Goal: Task Accomplishment & Management: Complete application form

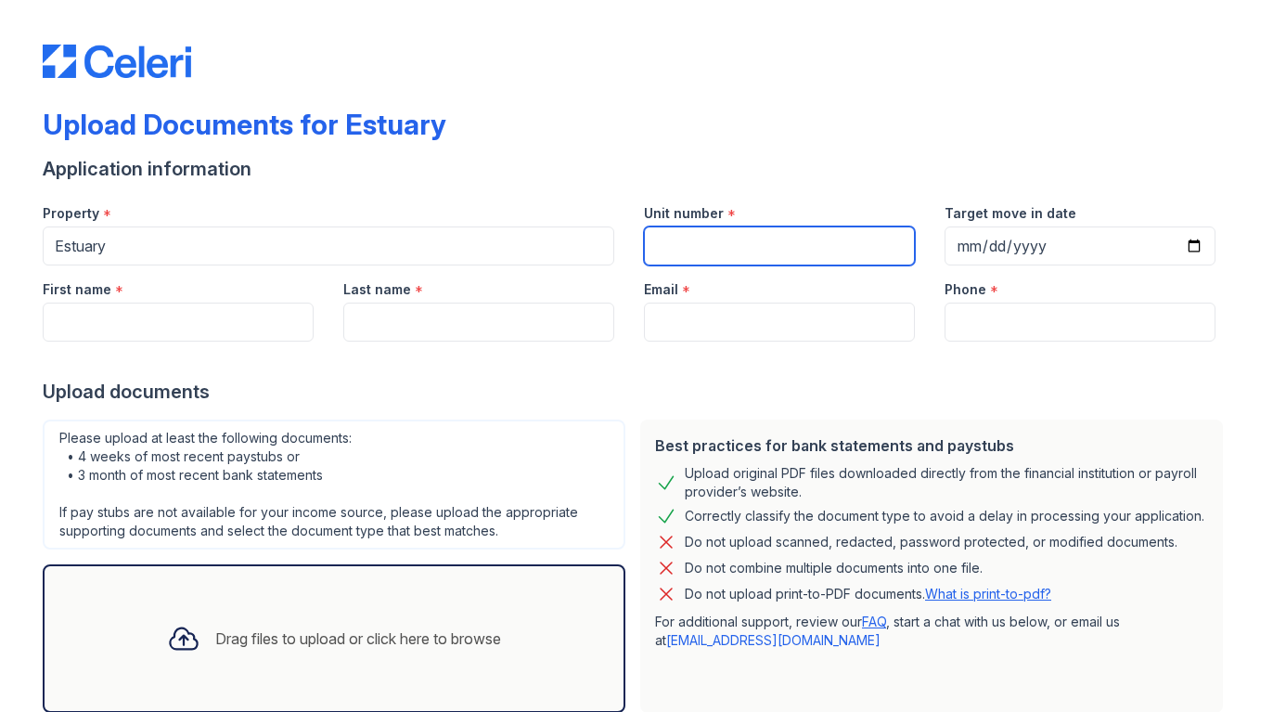
click at [709, 244] on input "Unit number" at bounding box center [779, 245] width 271 height 39
type input "3"
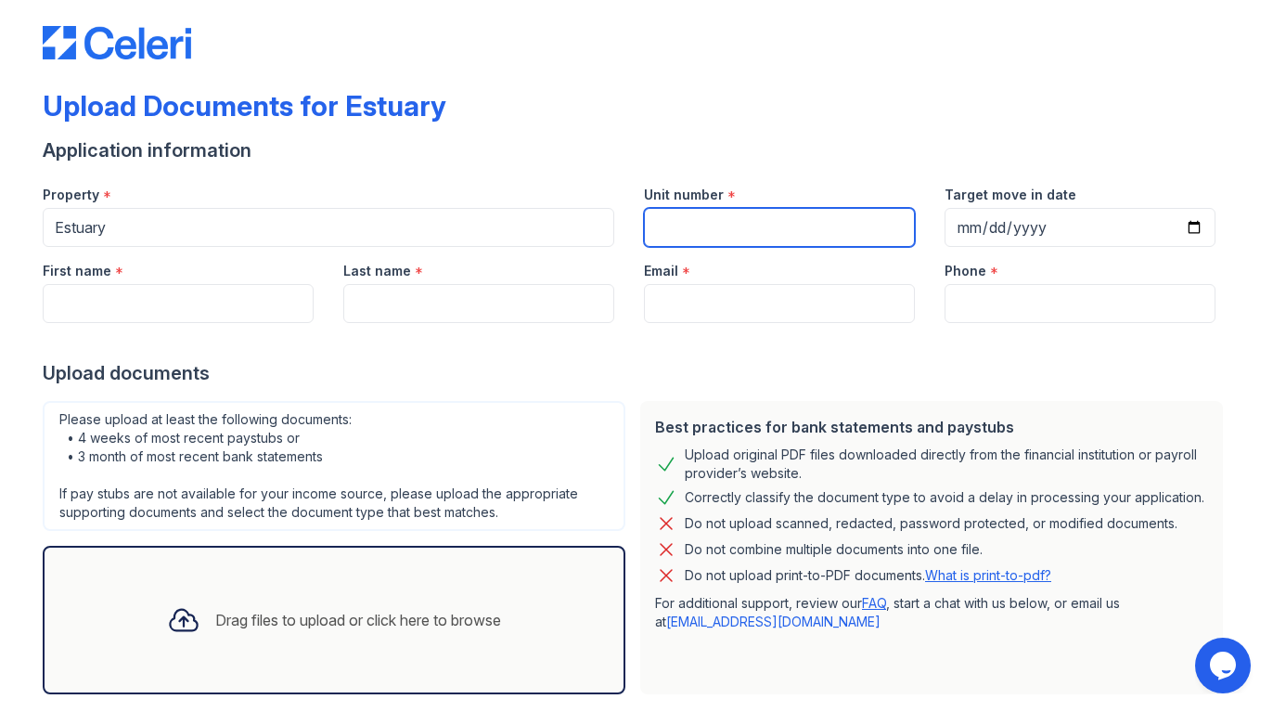
scroll to position [116, 0]
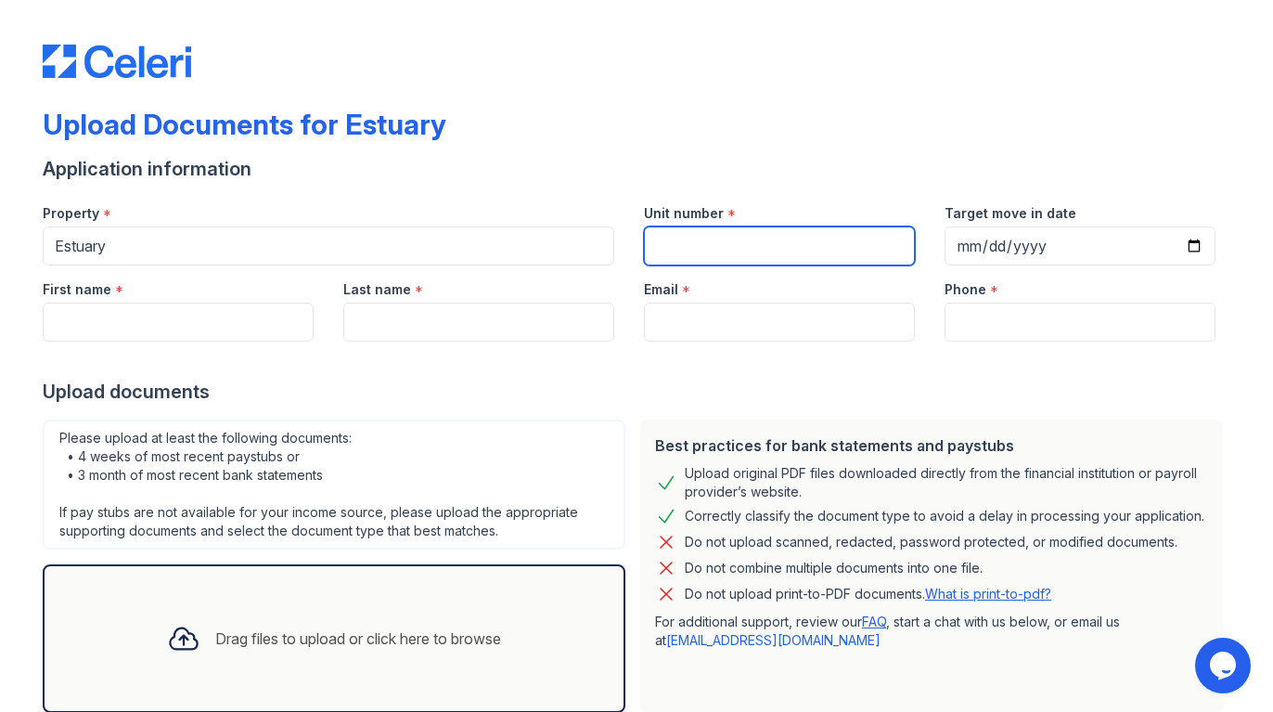
click at [675, 248] on input "Unit number" at bounding box center [779, 245] width 271 height 39
paste input "3628."
type input "3628."
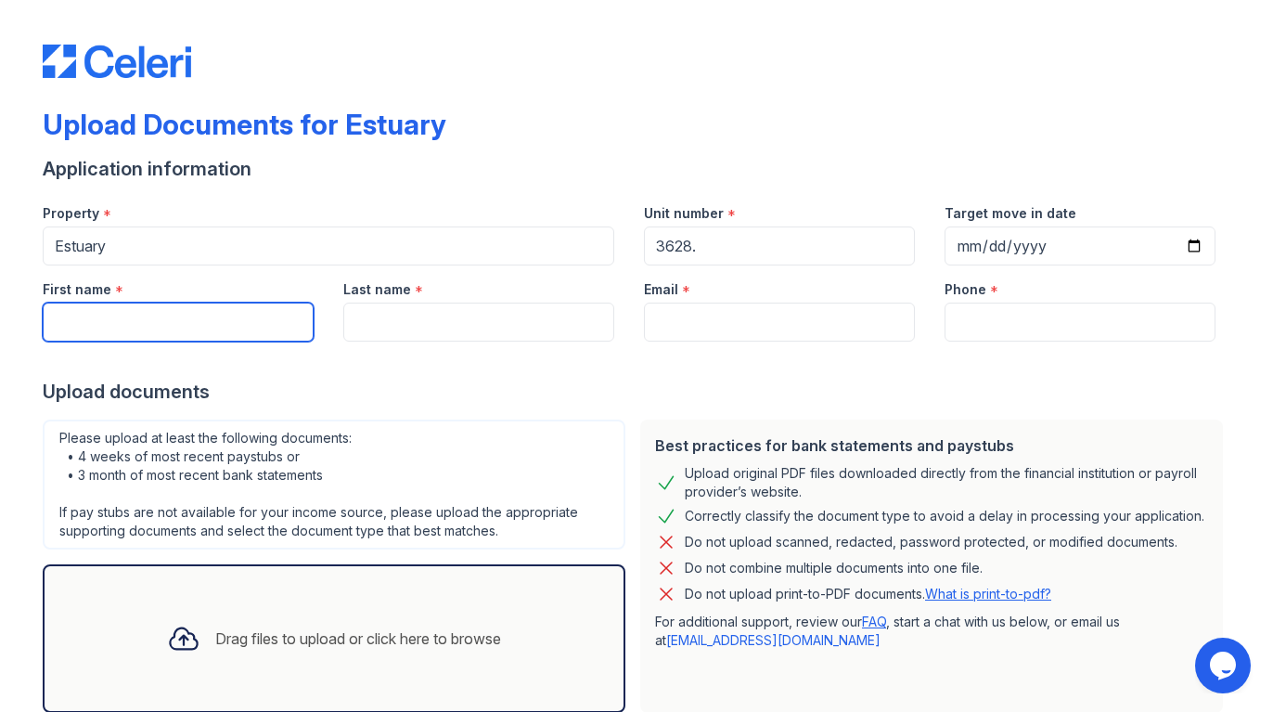
click at [185, 332] on input "First name" at bounding box center [178, 321] width 271 height 39
type input "Raya"
type input "[PERSON_NAME]"
type input "[EMAIL_ADDRESS][PERSON_NAME][DOMAIN_NAME]"
type input "9174559066"
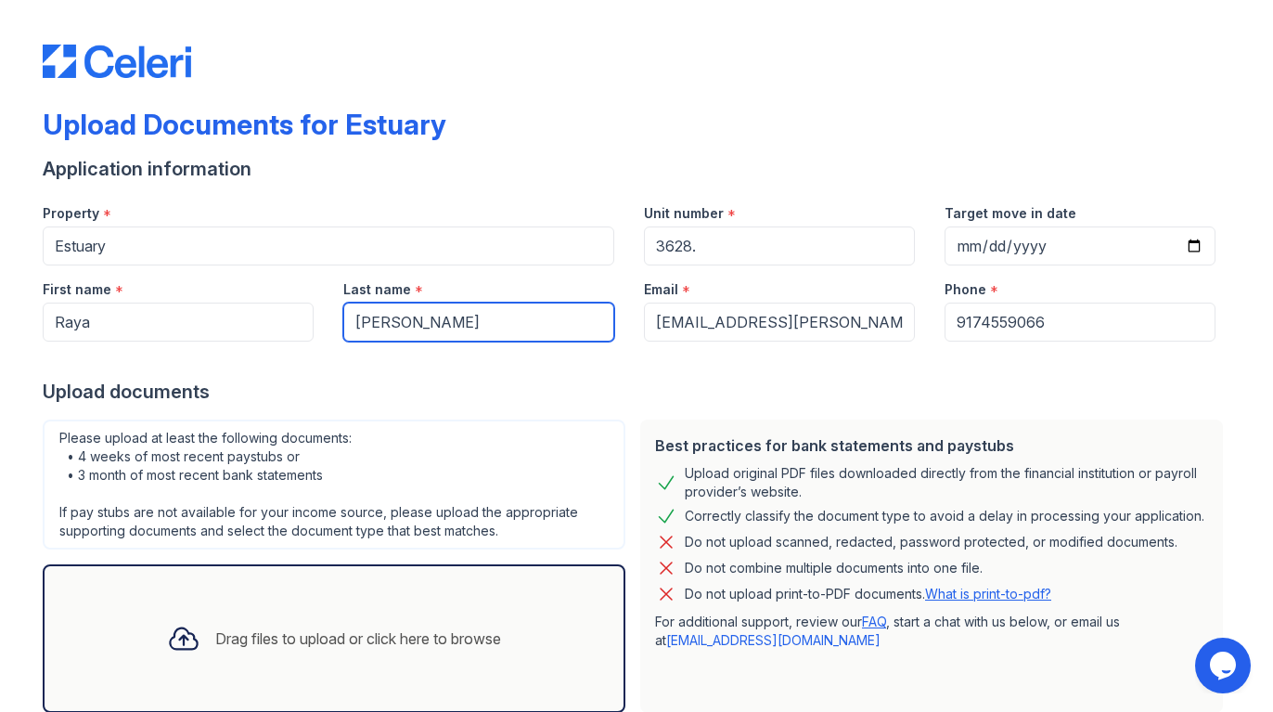
click at [441, 336] on input "[PERSON_NAME]" at bounding box center [478, 321] width 271 height 39
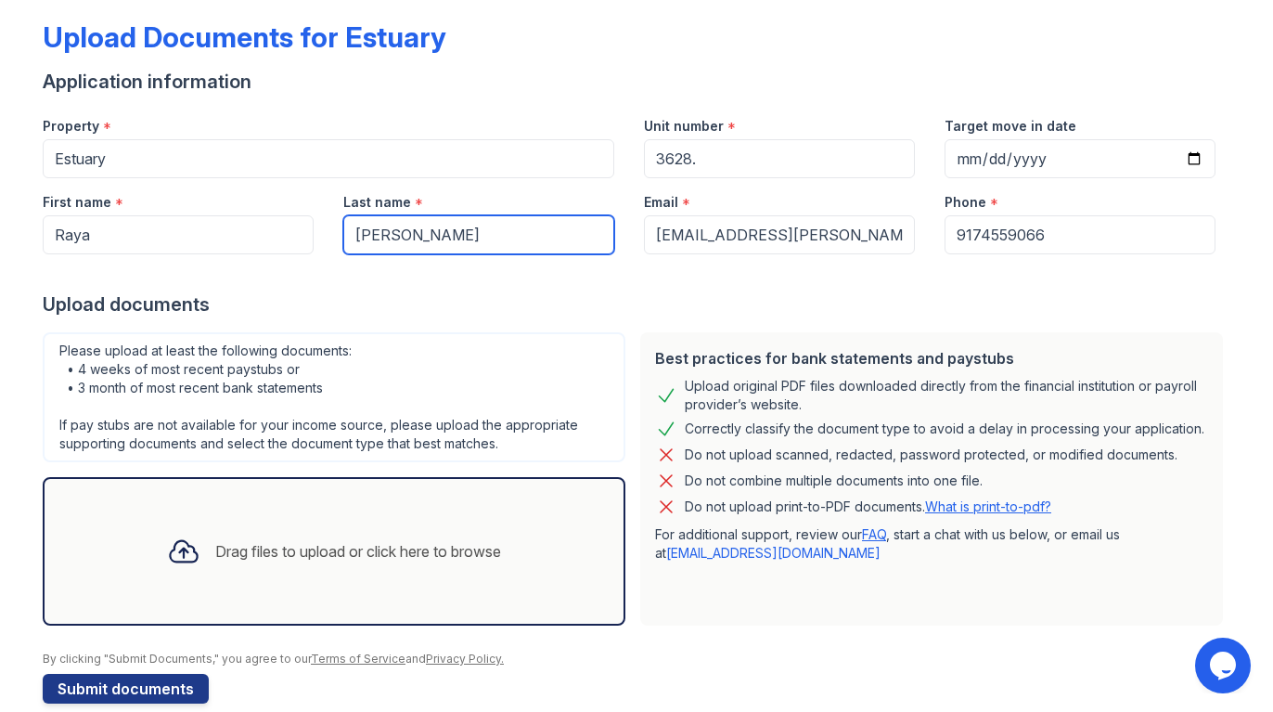
scroll to position [116, 0]
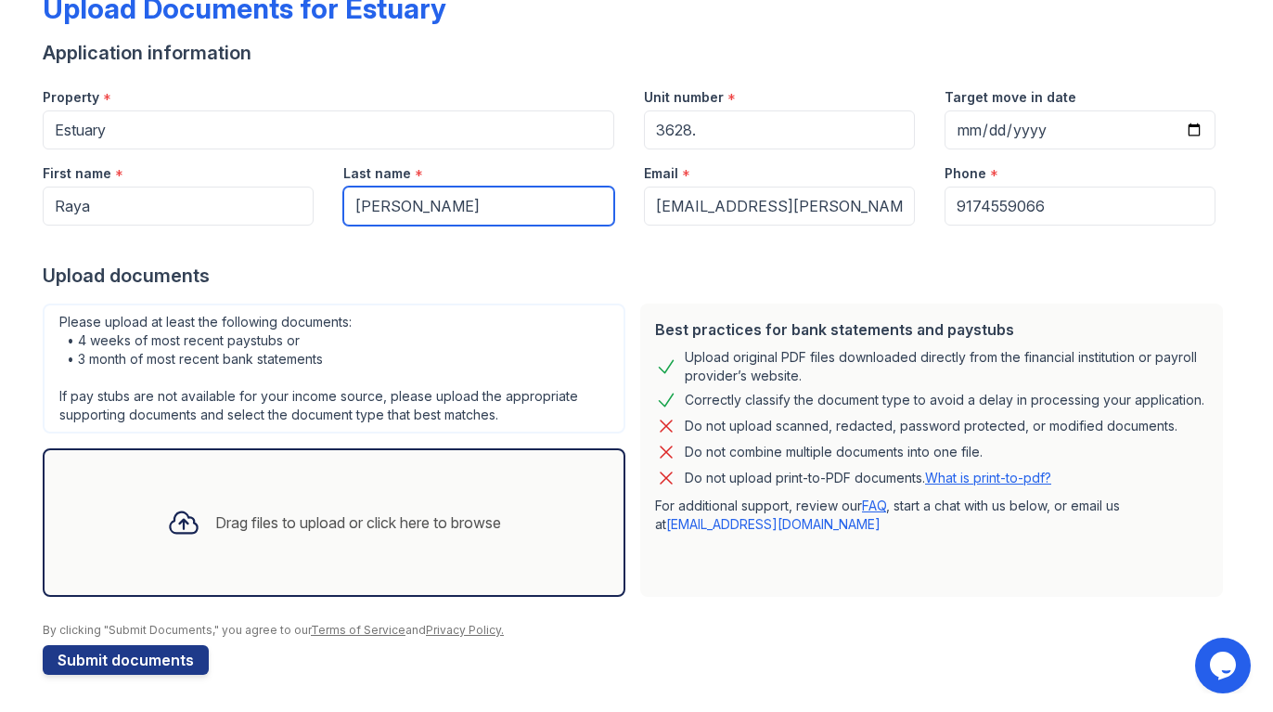
type input "[PERSON_NAME]"
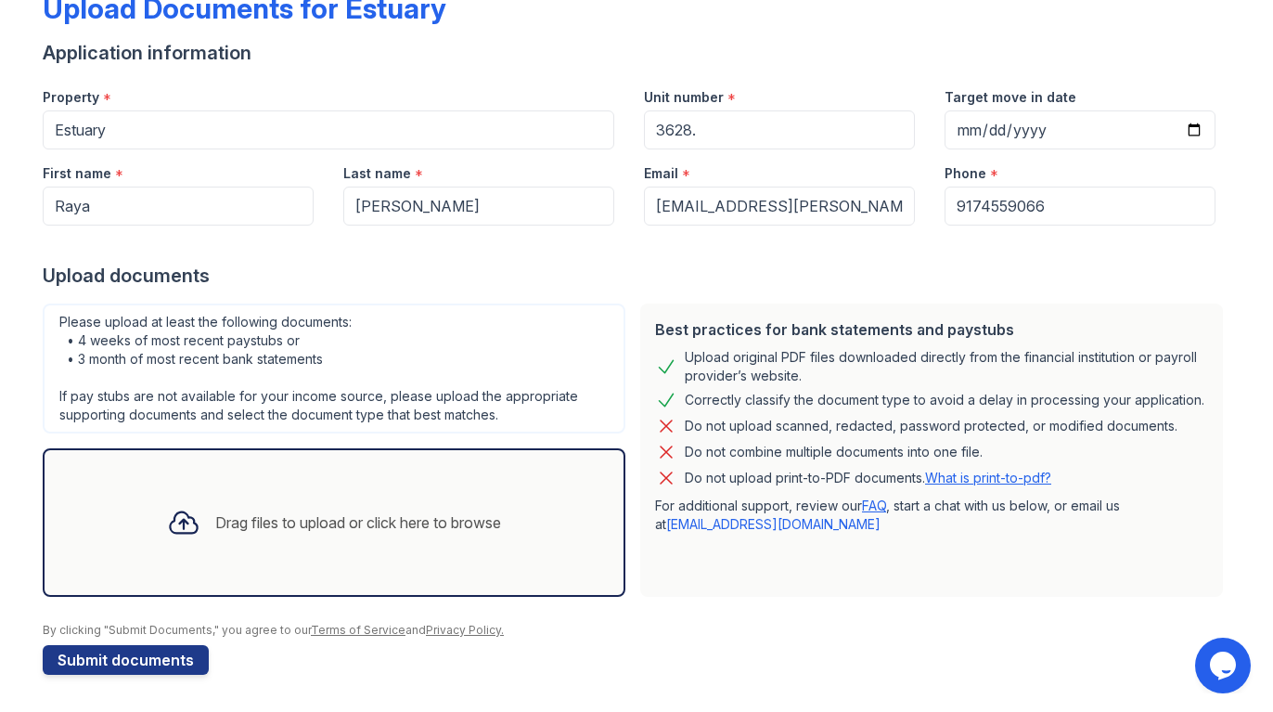
click at [180, 521] on icon at bounding box center [183, 522] width 33 height 33
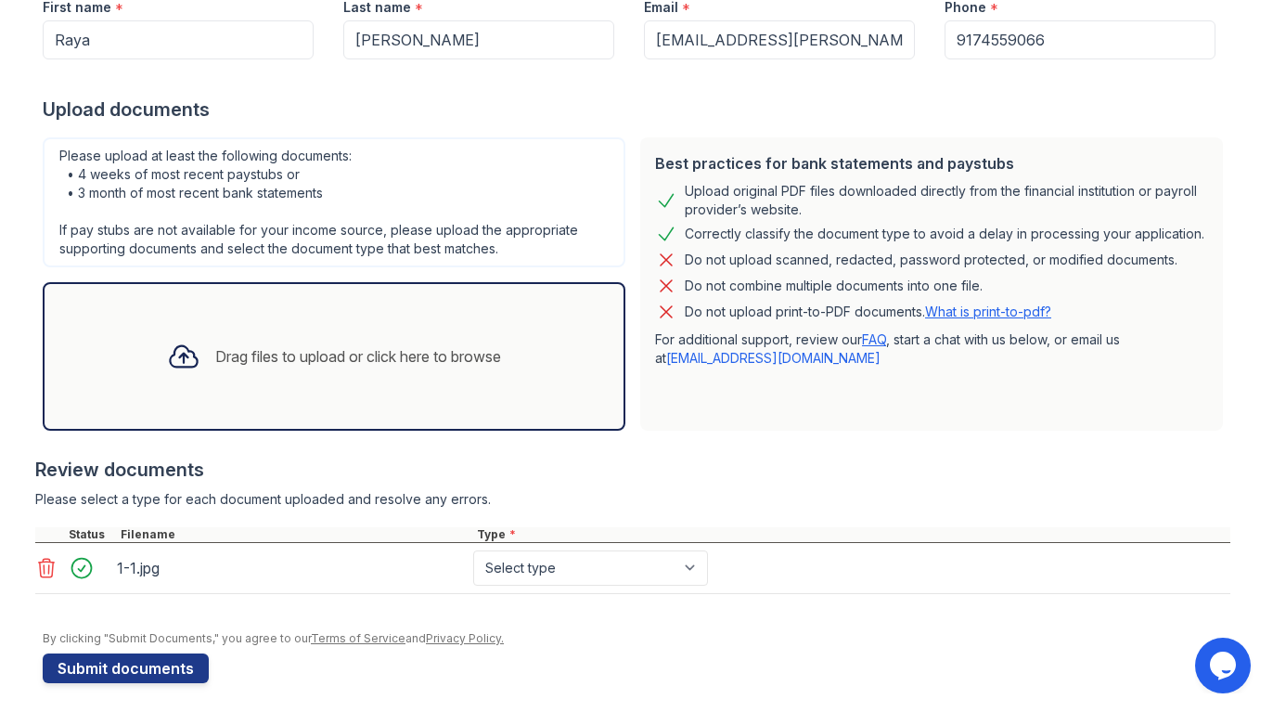
scroll to position [290, 0]
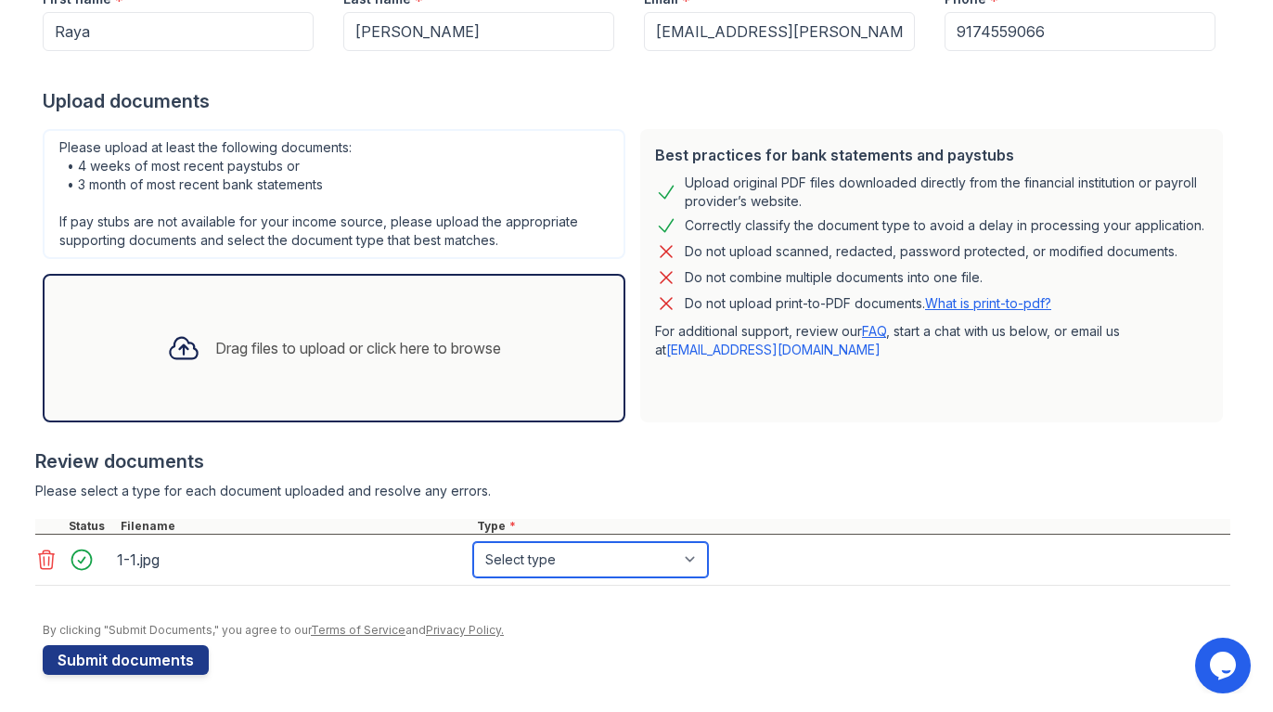
click at [635, 551] on select "Select type Paystub Bank Statement Offer Letter Tax Documents Benefit Award Let…" at bounding box center [590, 559] width 235 height 35
select select "paystub"
click at [473, 542] on select "Select type Paystub Bank Statement Offer Letter Tax Documents Benefit Award Let…" at bounding box center [590, 559] width 235 height 35
click at [160, 343] on div at bounding box center [184, 348] width 48 height 48
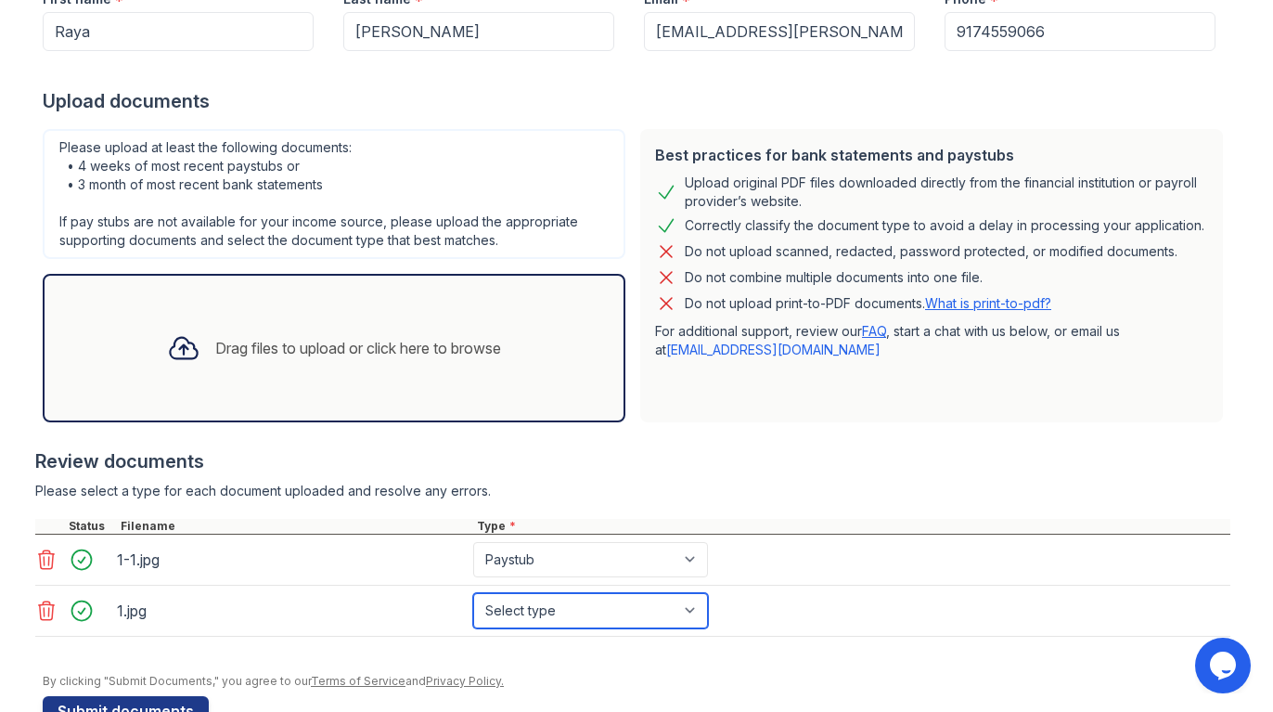
click at [575, 624] on select "Select type Paystub Bank Statement Offer Letter Tax Documents Benefit Award Let…" at bounding box center [590, 610] width 235 height 35
select select "paystub"
click at [473, 593] on select "Select type Paystub Bank Statement Offer Letter Tax Documents Benefit Award Let…" at bounding box center [590, 610] width 235 height 35
click at [354, 339] on div "Drag files to upload or click here to browse" at bounding box center [358, 348] width 286 height 22
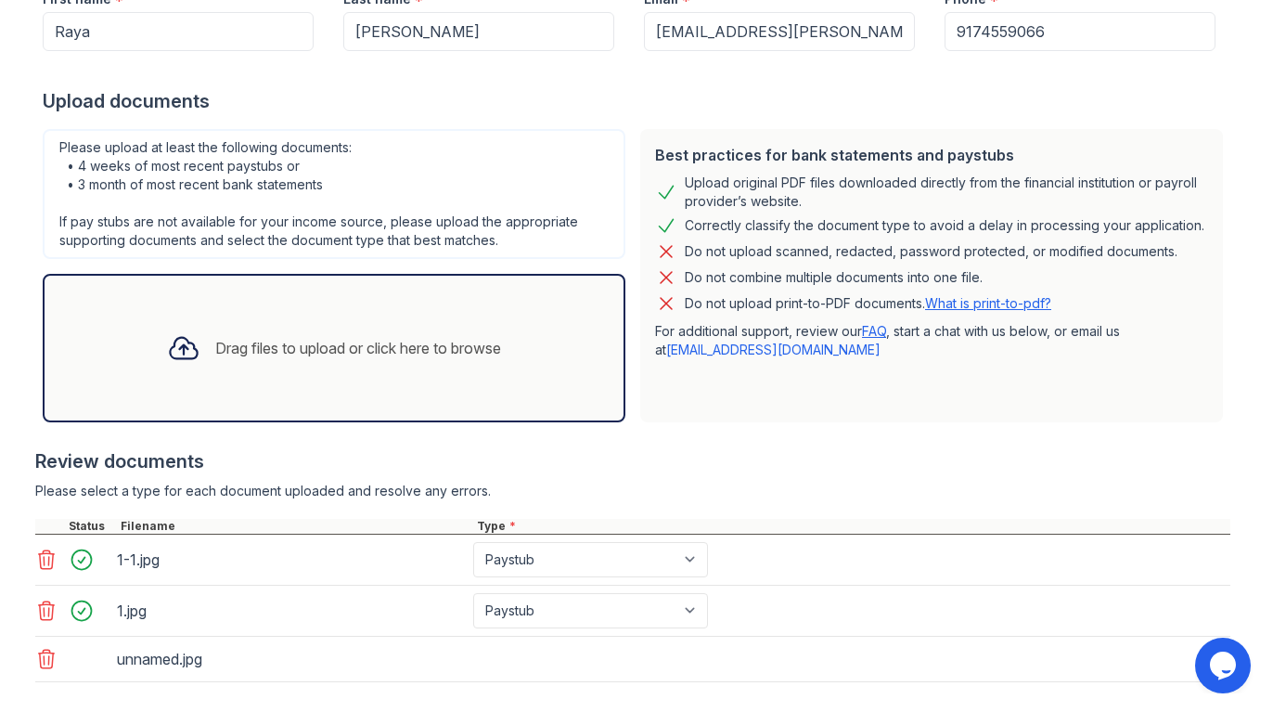
scroll to position [335, 0]
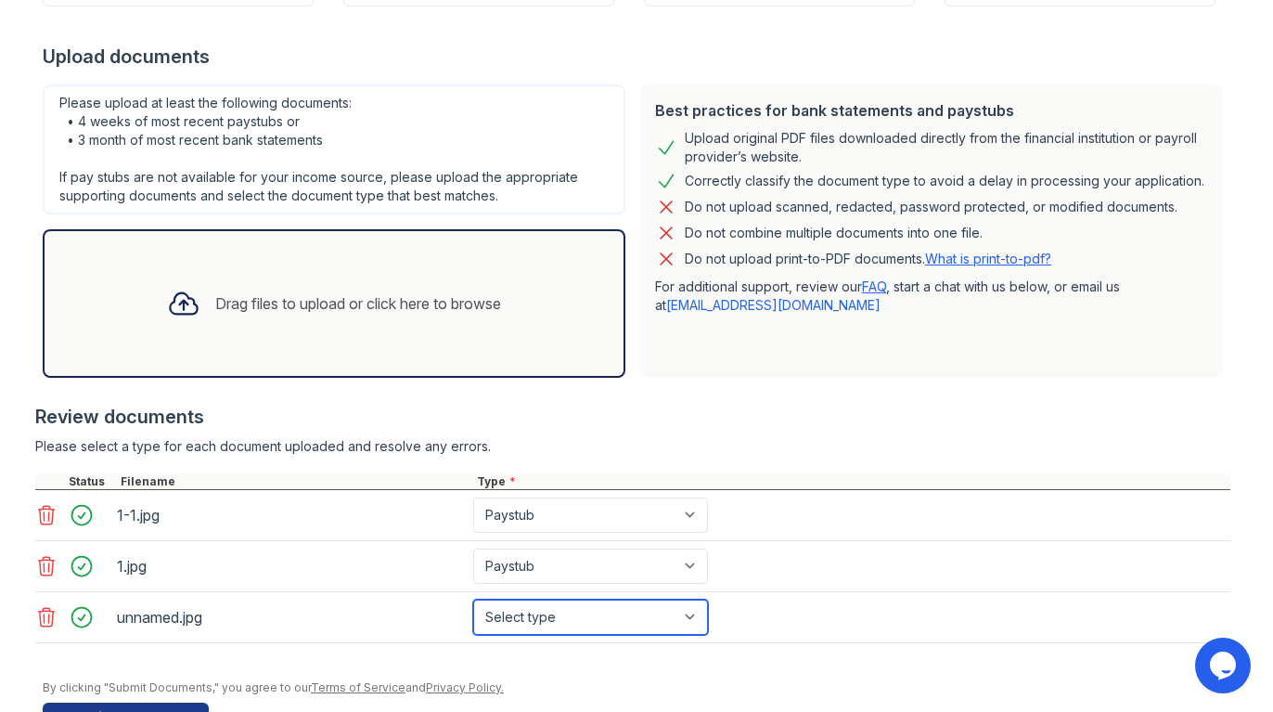
click at [582, 620] on select "Select type Paystub Bank Statement Offer Letter Tax Documents Benefit Award Let…" at bounding box center [590, 616] width 235 height 35
select select "tax_documents"
click at [473, 599] on select "Select type Paystub Bank Statement Offer Letter Tax Documents Benefit Award Let…" at bounding box center [590, 616] width 235 height 35
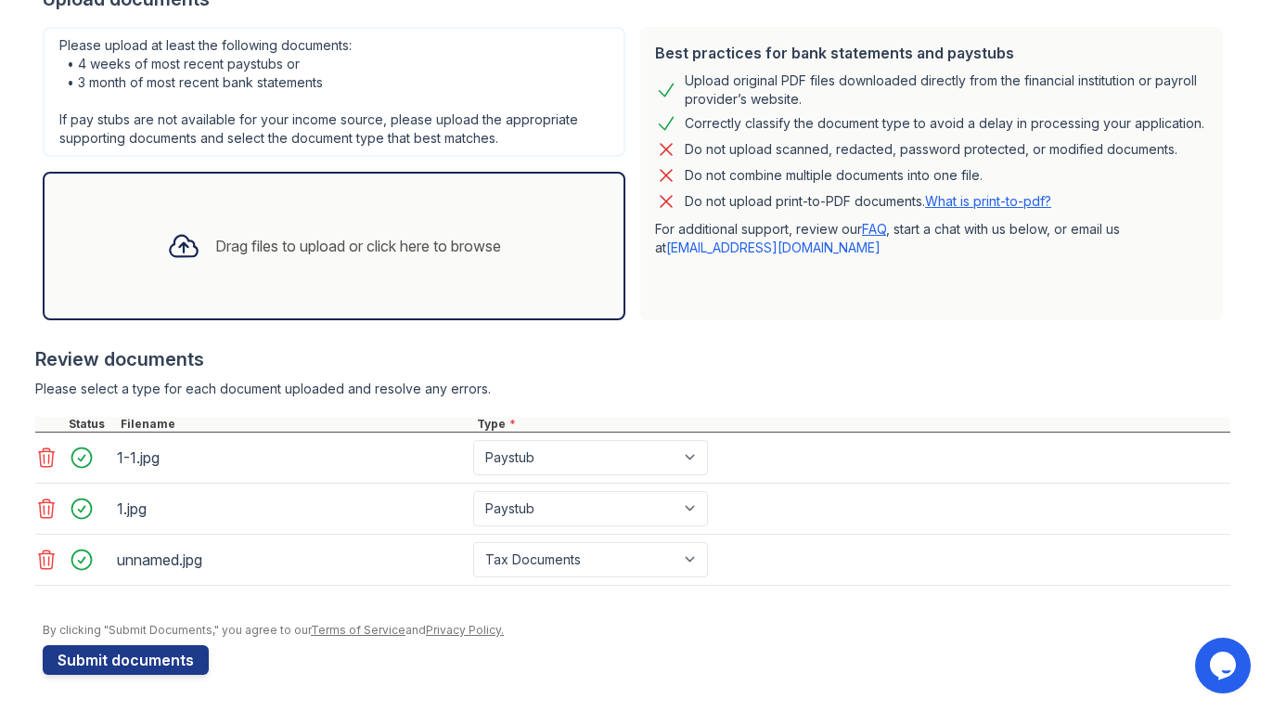
click at [169, 245] on icon at bounding box center [183, 245] width 33 height 33
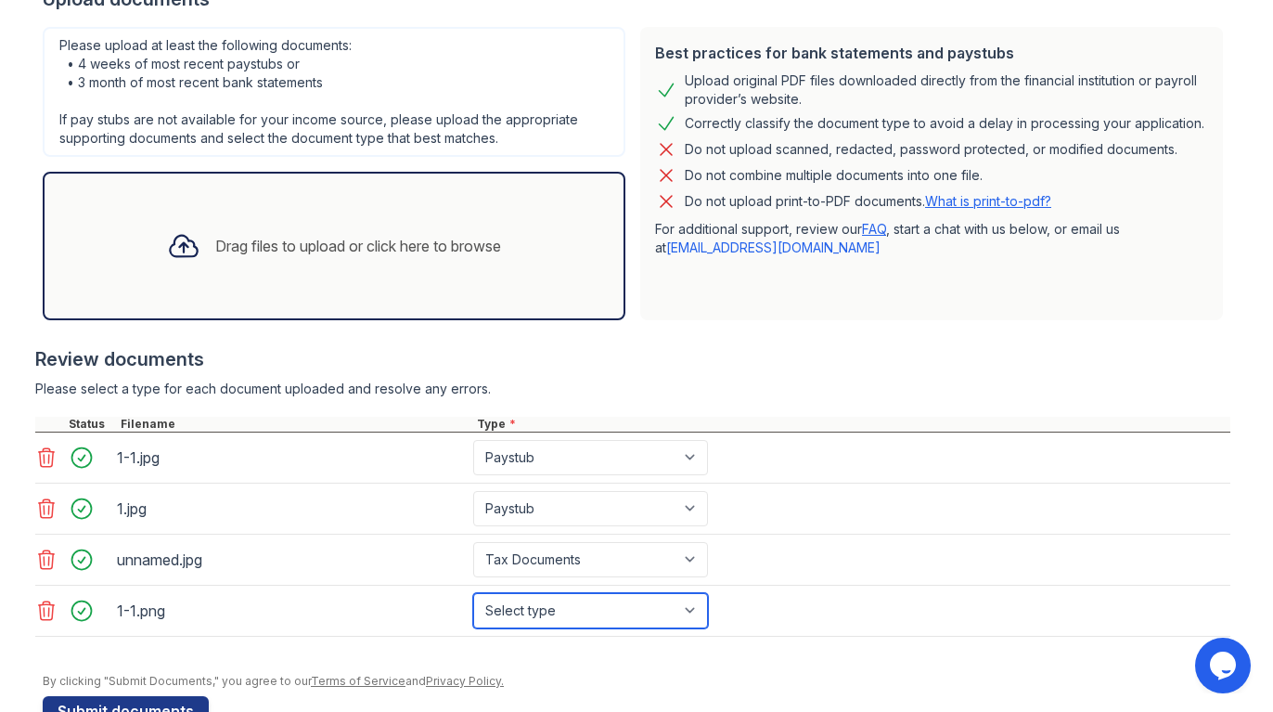
click at [638, 607] on select "Select type Paystub Bank Statement Offer Letter Tax Documents Benefit Award Let…" at bounding box center [590, 610] width 235 height 35
select select "other"
click at [473, 593] on select "Select type Paystub Bank Statement Offer Letter Tax Documents Benefit Award Let…" at bounding box center [590, 610] width 235 height 35
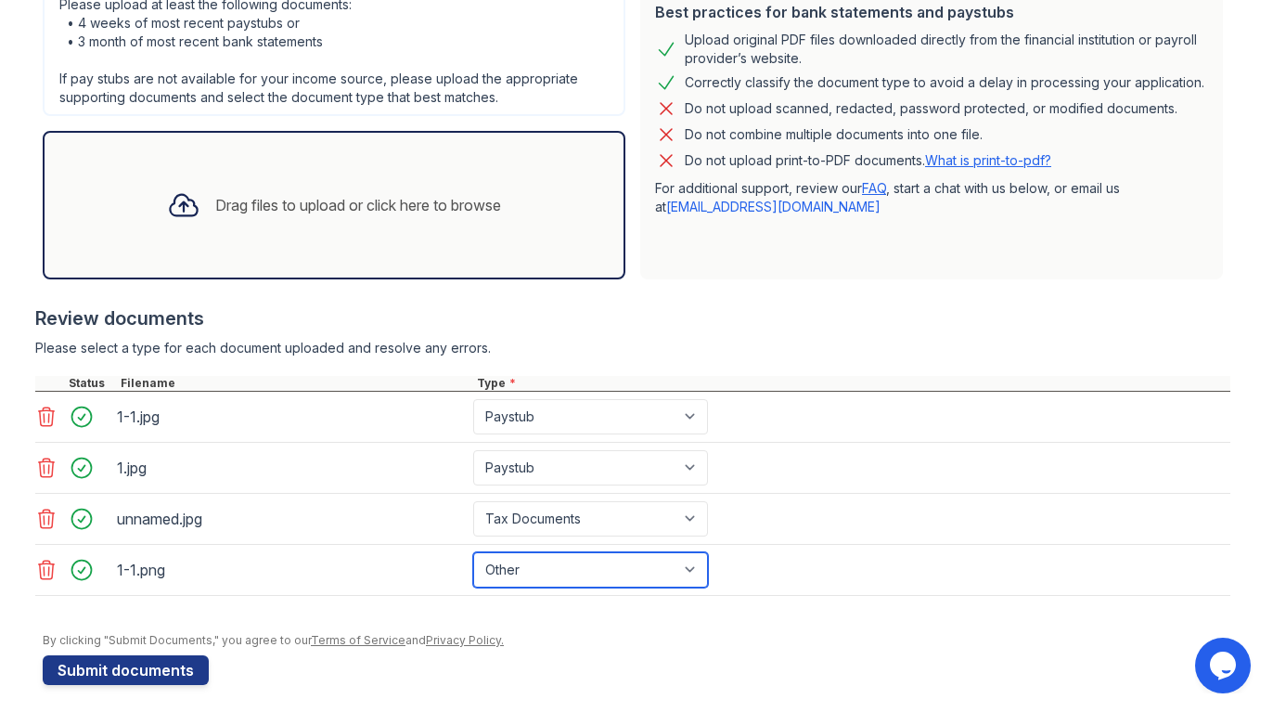
scroll to position [444, 0]
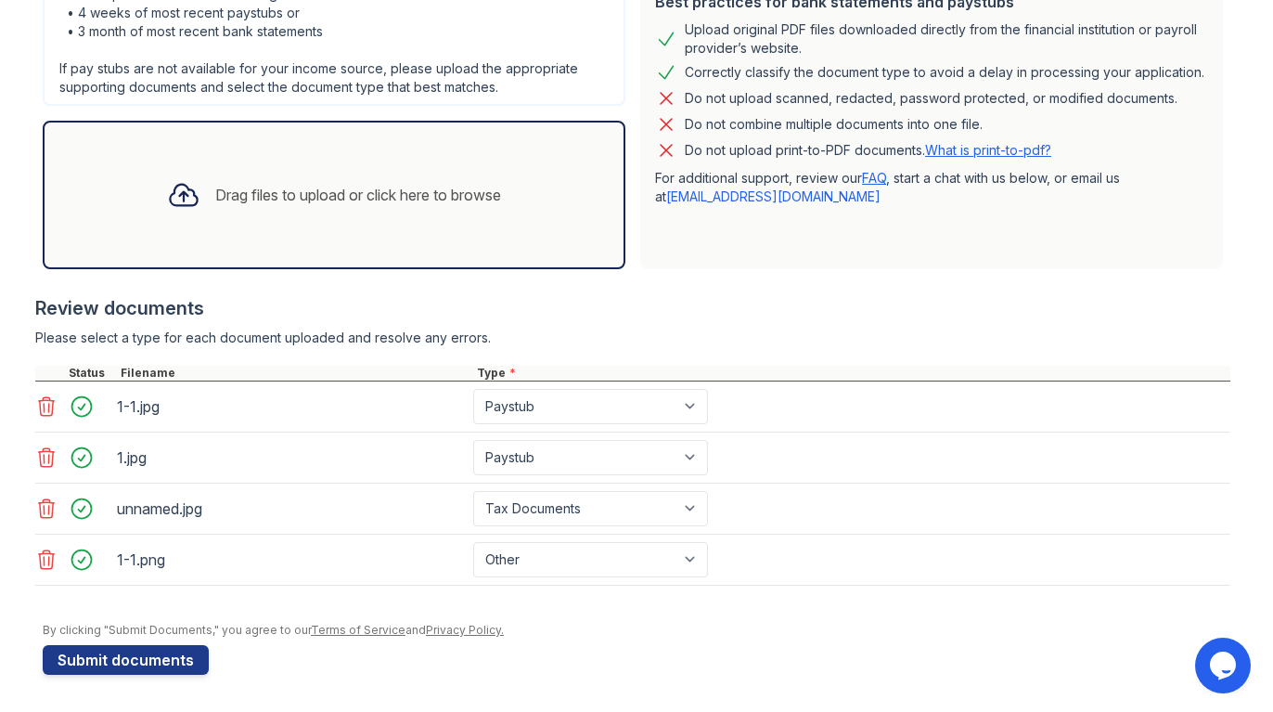
click at [177, 200] on icon at bounding box center [183, 195] width 27 height 21
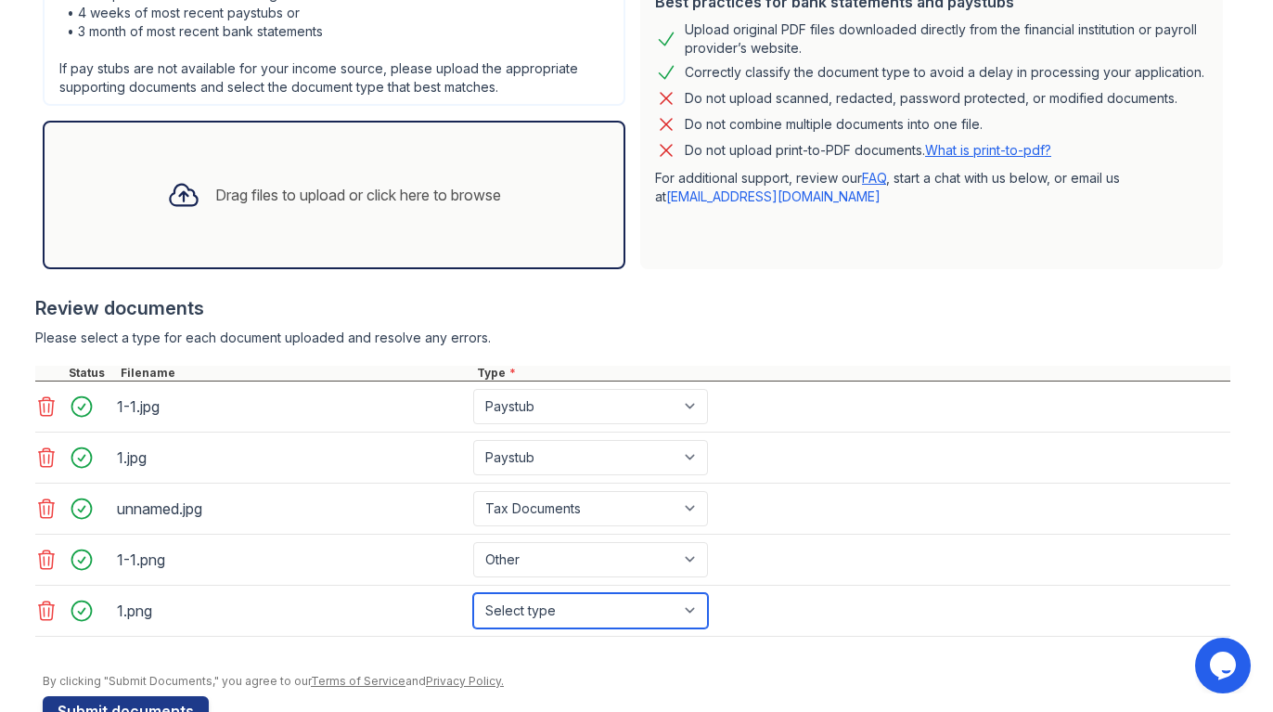
click at [538, 609] on select "Select type Paystub Bank Statement Offer Letter Tax Documents Benefit Award Let…" at bounding box center [590, 610] width 235 height 35
select select "paystub"
click at [473, 593] on select "Select type Paystub Bank Statement Offer Letter Tax Documents Benefit Award Let…" at bounding box center [590, 610] width 235 height 35
click at [169, 197] on icon at bounding box center [183, 194] width 33 height 33
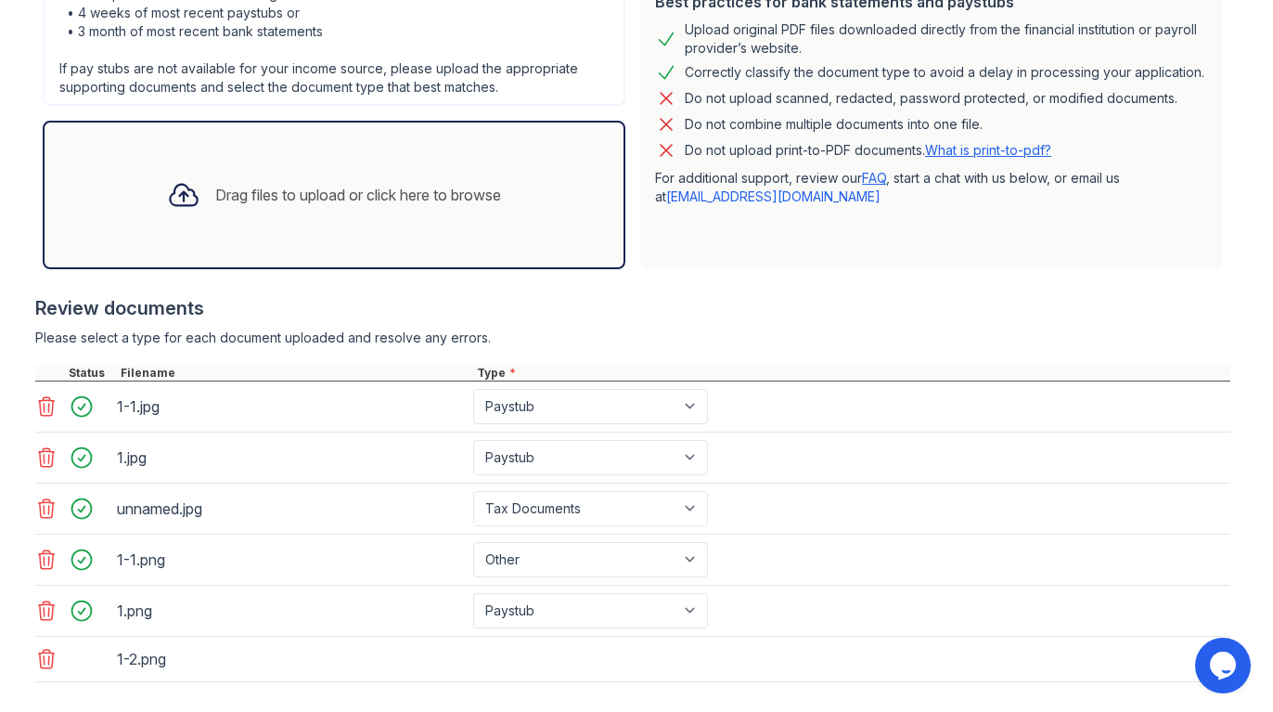
scroll to position [532, 0]
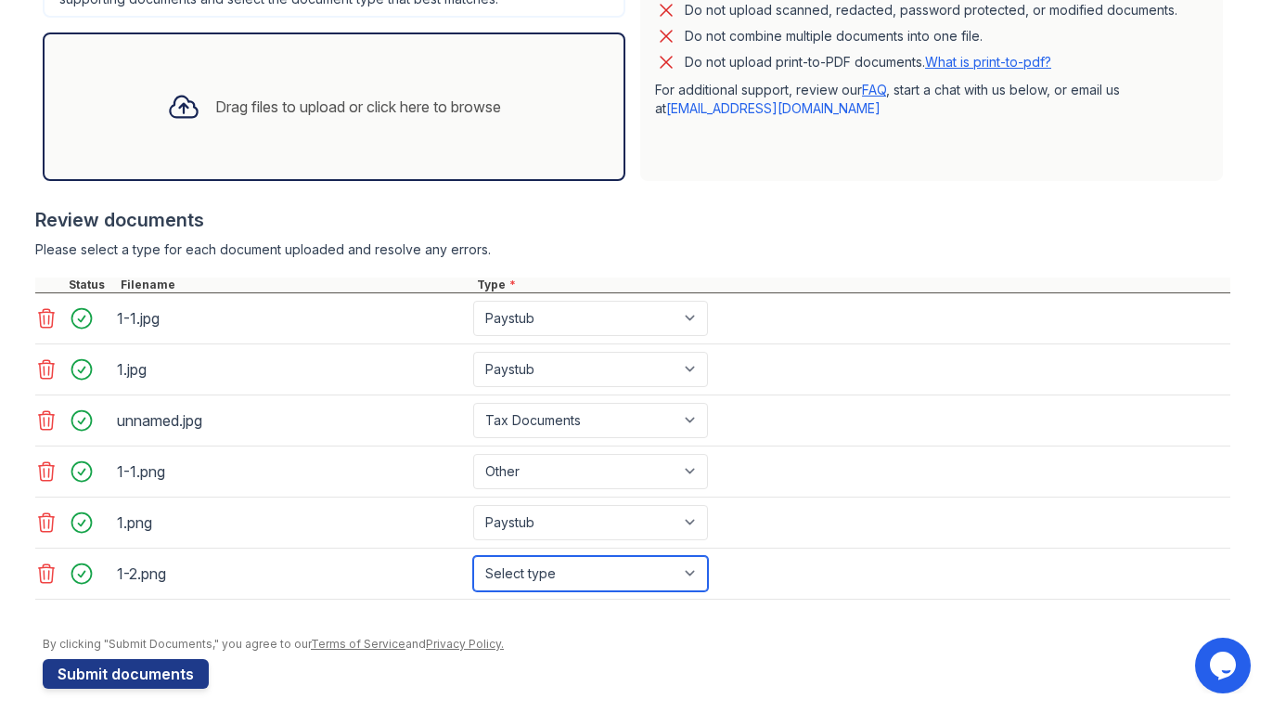
click at [564, 577] on select "Select type Paystub Bank Statement Offer Letter Tax Documents Benefit Award Let…" at bounding box center [590, 573] width 235 height 35
select select "paystub"
click at [473, 556] on select "Select type Paystub Bank Statement Offer Letter Tax Documents Benefit Award Let…" at bounding box center [590, 573] width 235 height 35
click at [174, 99] on icon at bounding box center [183, 106] width 33 height 33
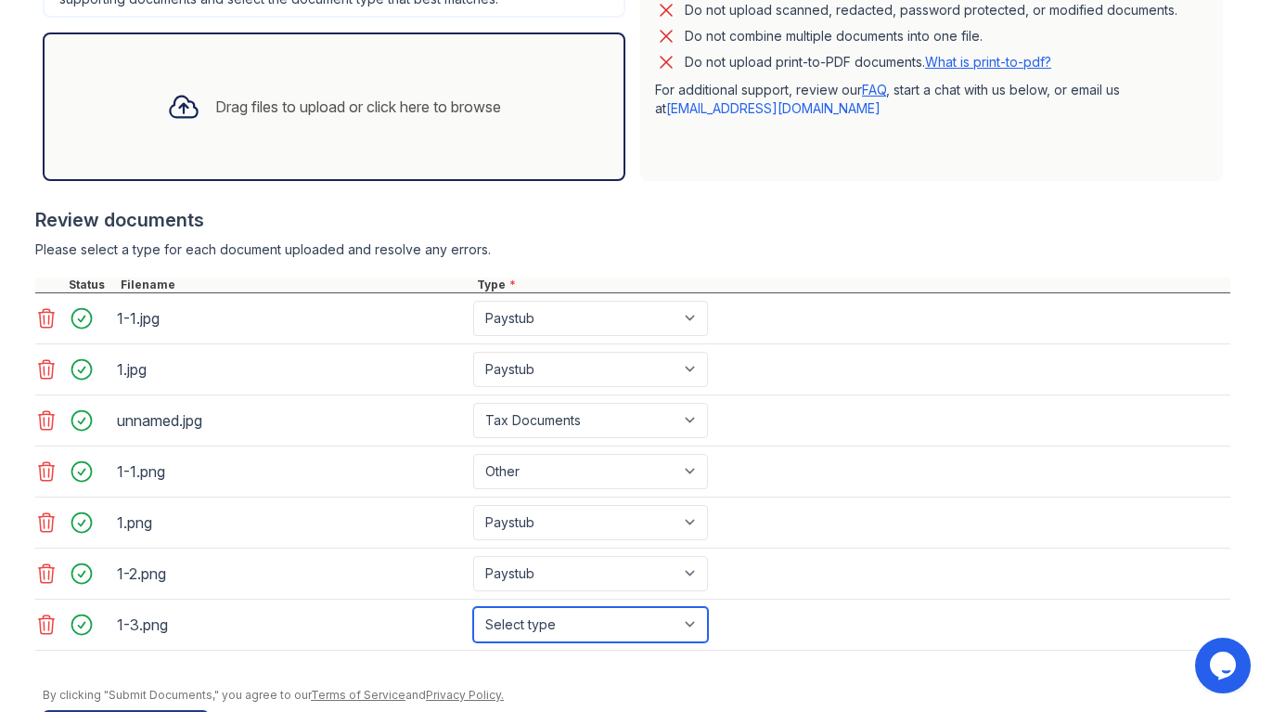
click at [568, 624] on select "Select type Paystub Bank Statement Offer Letter Tax Documents Benefit Award Let…" at bounding box center [590, 624] width 235 height 35
select select "paystub"
click at [473, 607] on select "Select type Paystub Bank Statement Offer Letter Tax Documents Benefit Award Let…" at bounding box center [590, 624] width 235 height 35
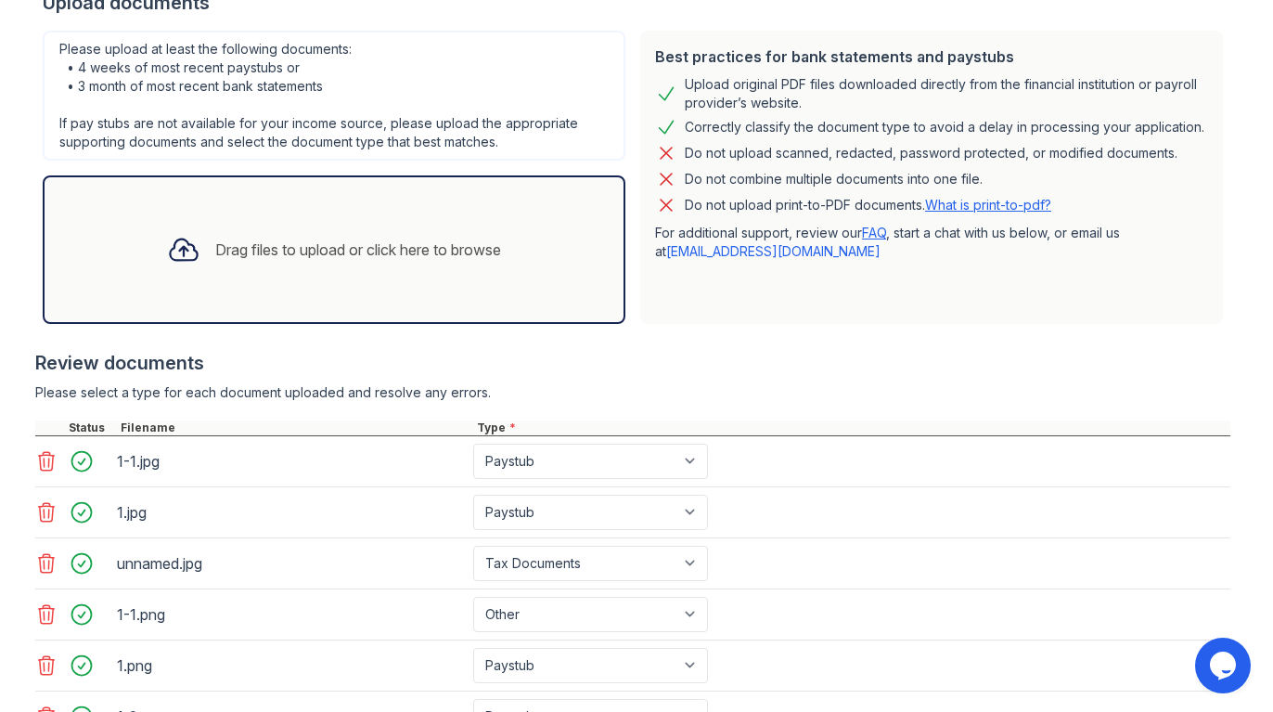
scroll to position [597, 0]
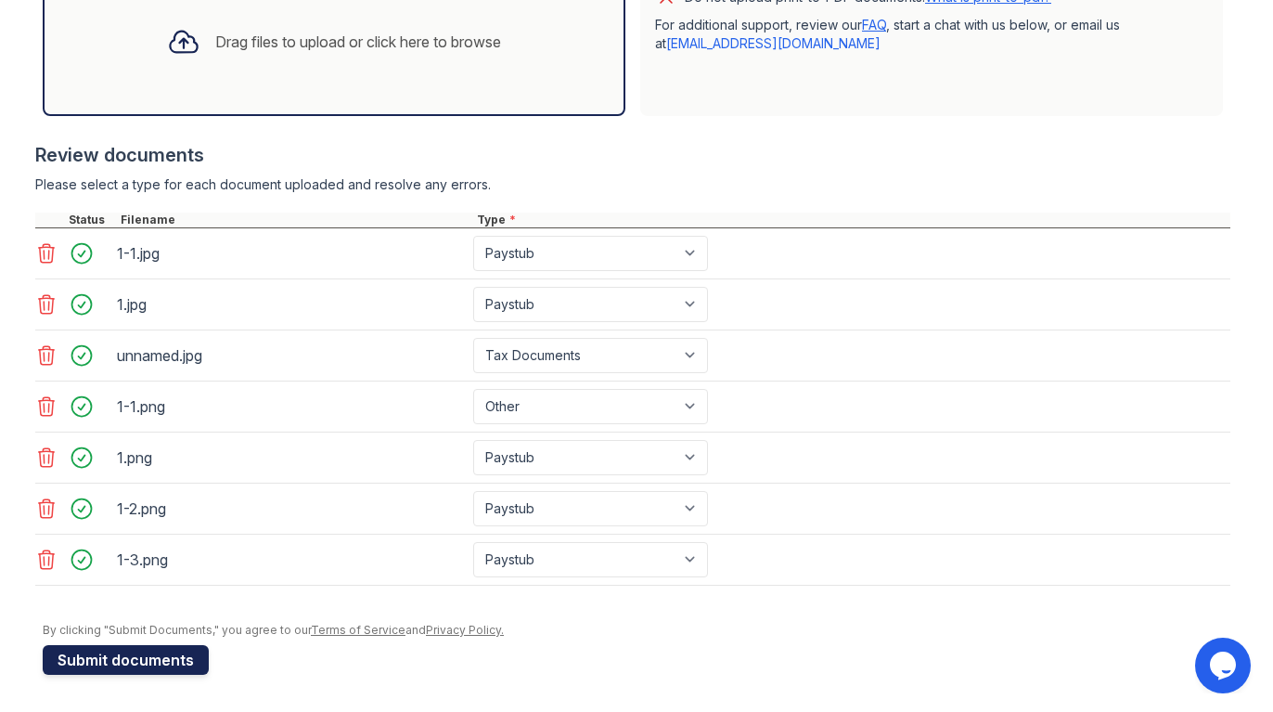
click at [148, 656] on button "Submit documents" at bounding box center [126, 660] width 166 height 30
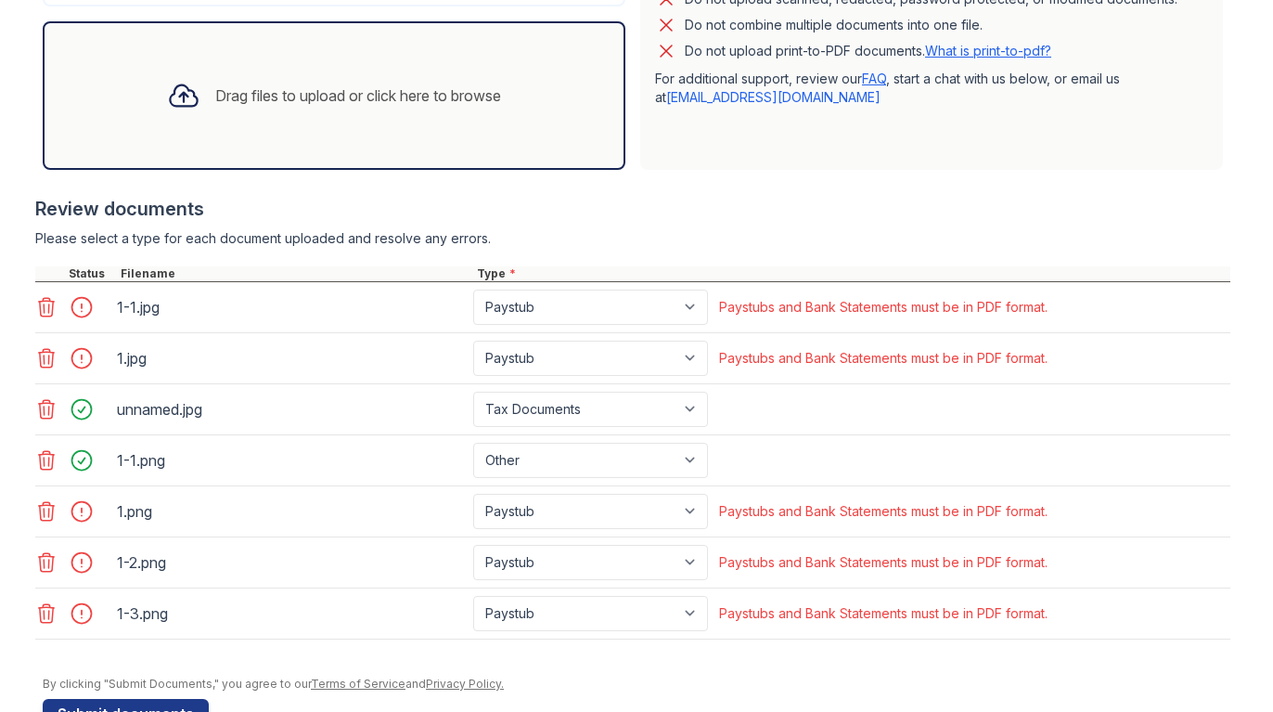
scroll to position [611, 0]
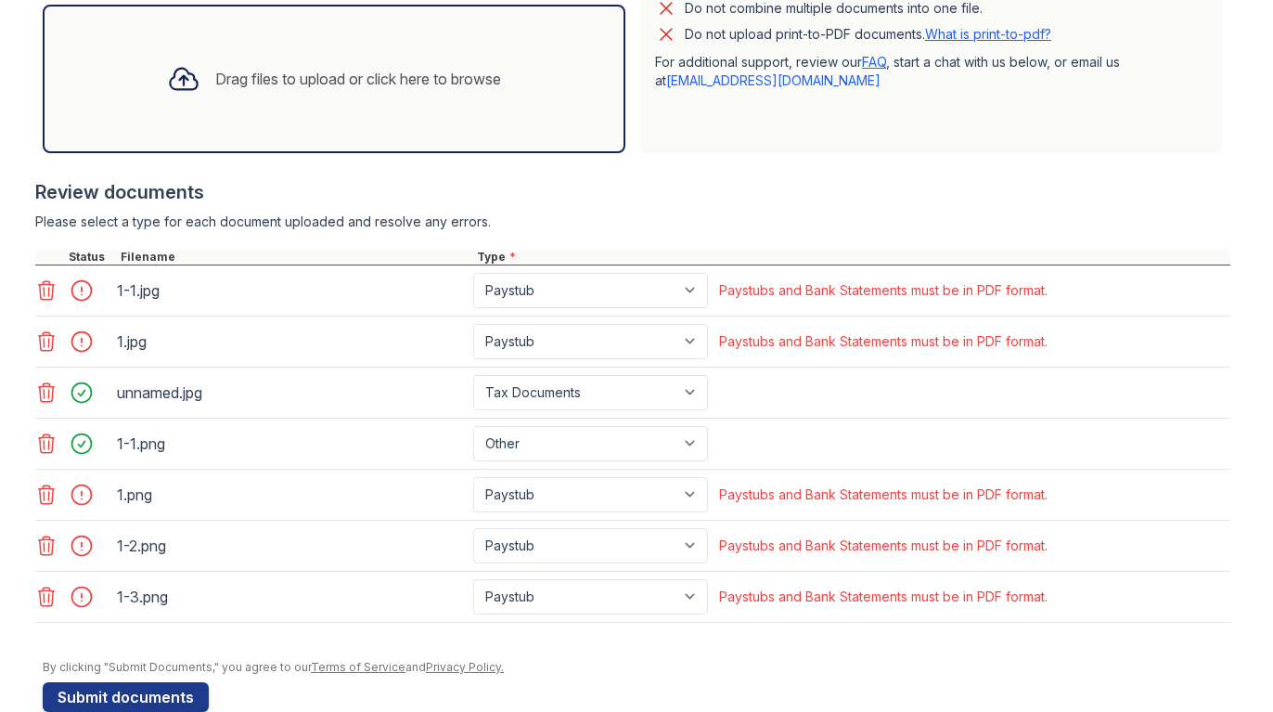
click at [45, 493] on icon at bounding box center [46, 494] width 22 height 22
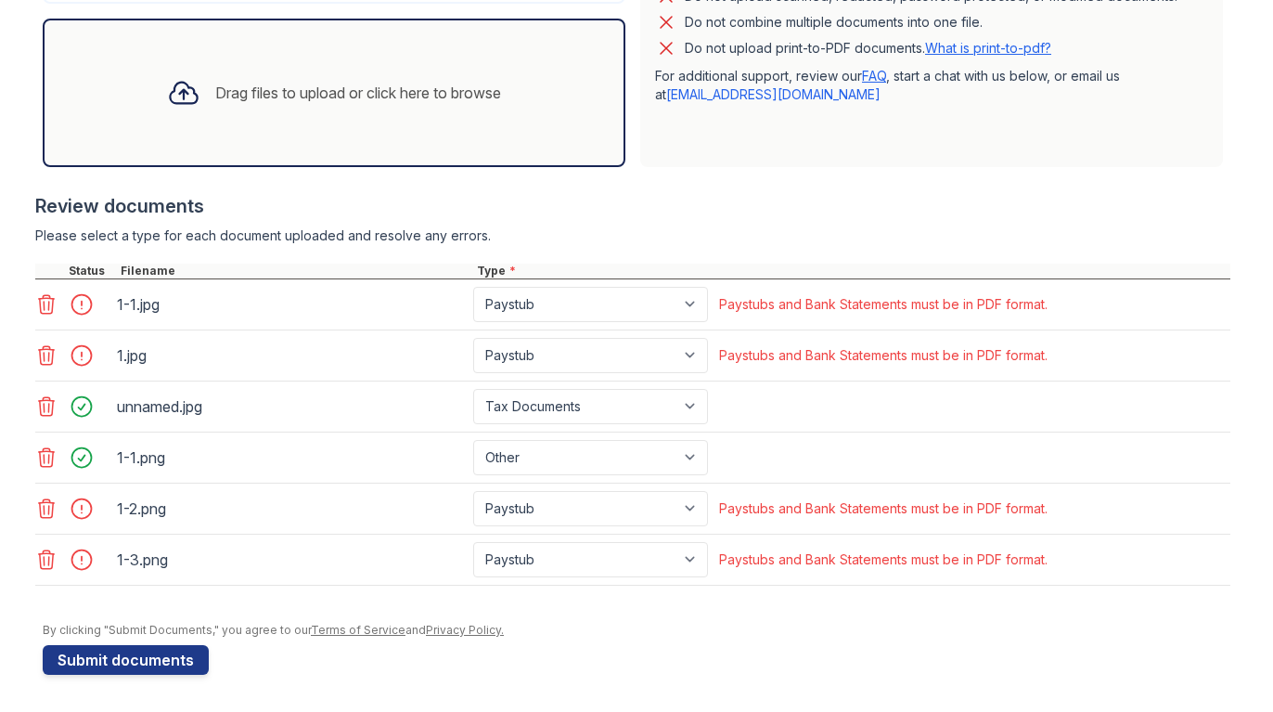
scroll to position [598, 0]
click at [53, 508] on icon at bounding box center [46, 508] width 22 height 22
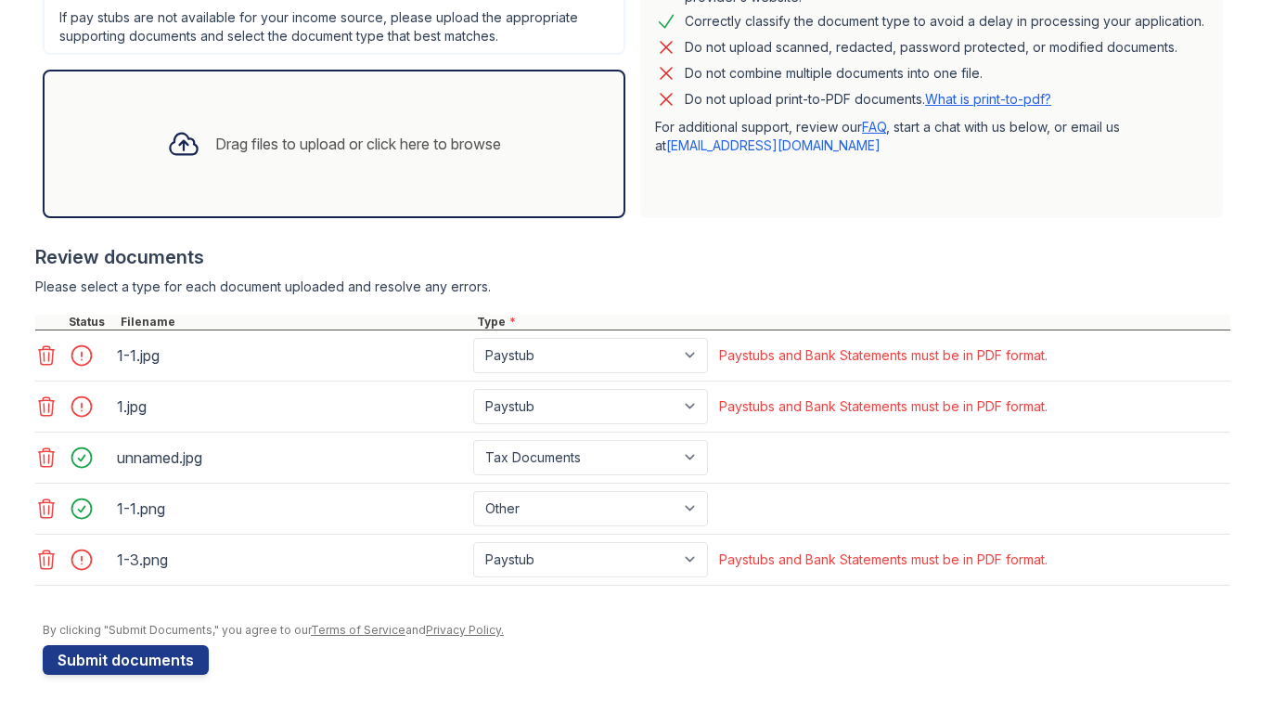
click at [51, 551] on icon at bounding box center [46, 559] width 22 height 22
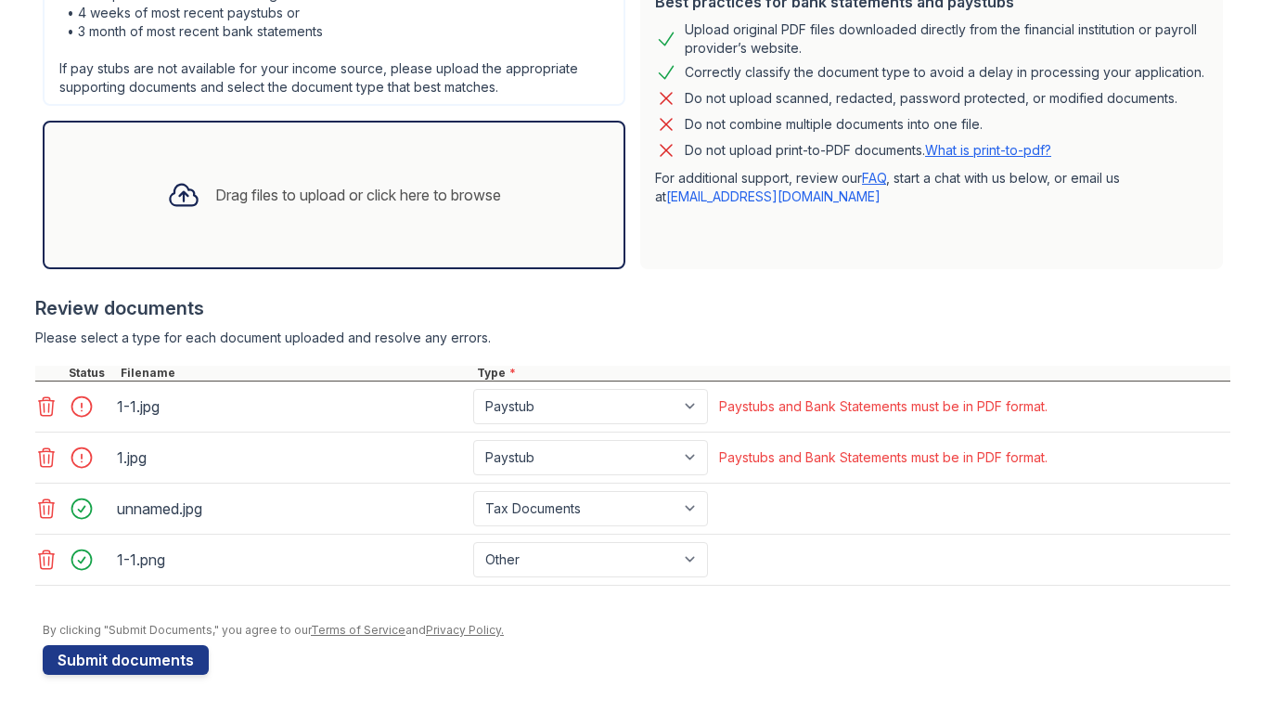
click at [41, 454] on icon at bounding box center [46, 457] width 22 height 22
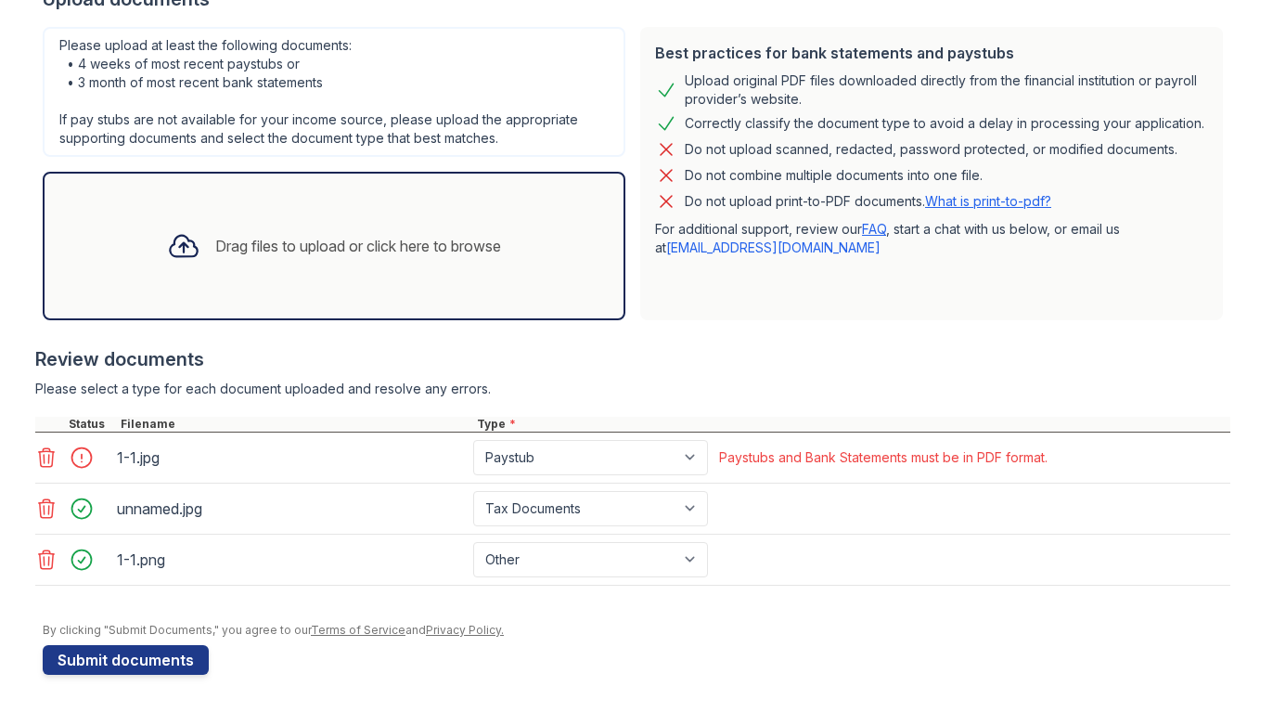
click at [48, 461] on icon at bounding box center [47, 457] width 16 height 19
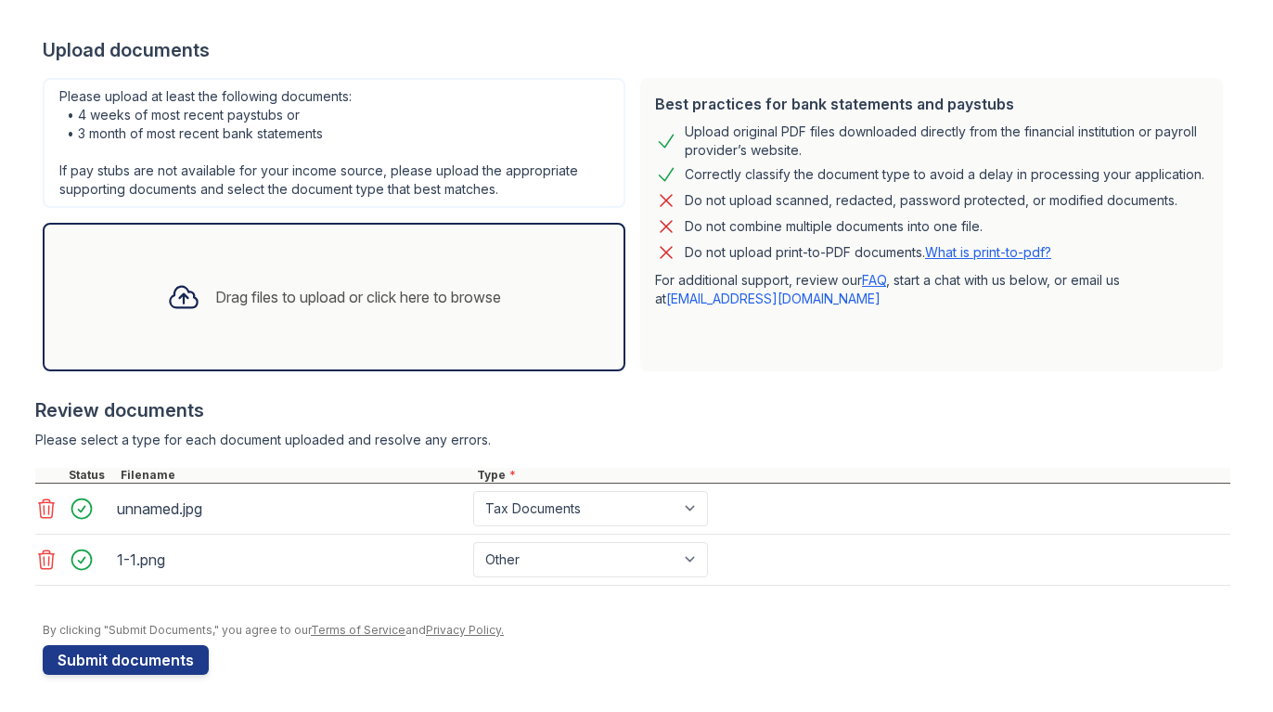
click at [177, 298] on icon at bounding box center [183, 297] width 27 height 21
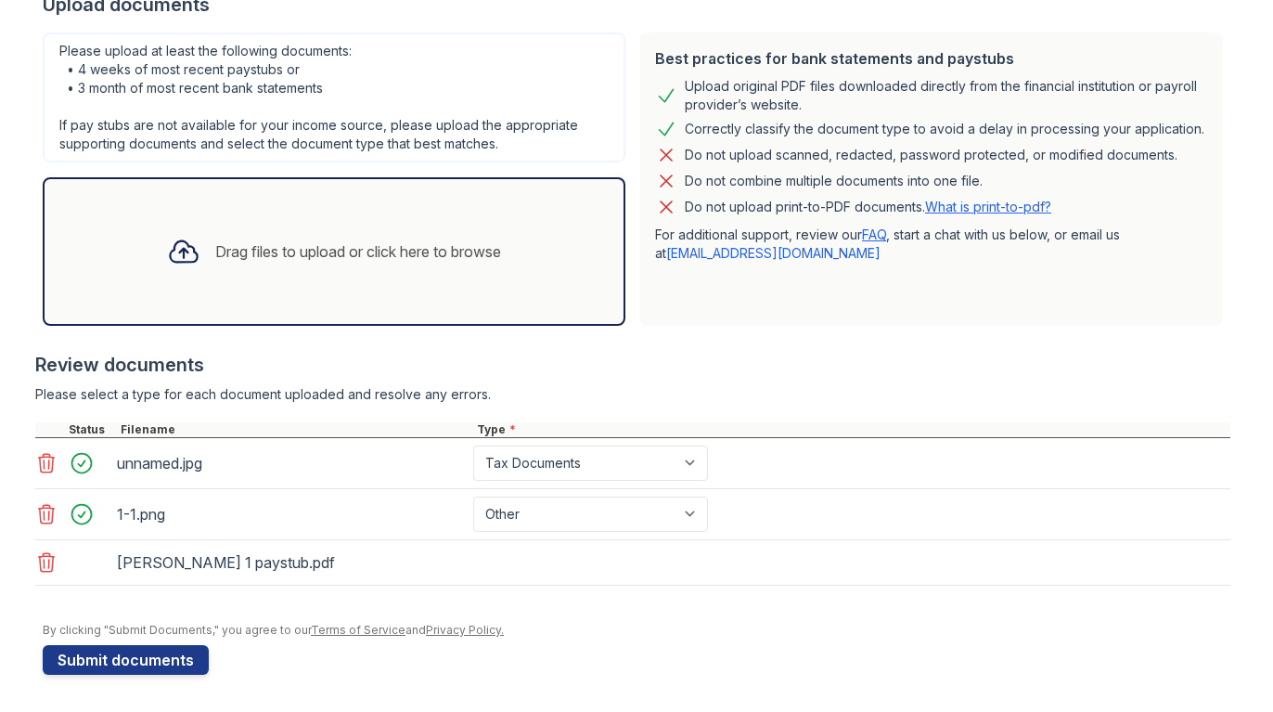
click at [175, 249] on icon at bounding box center [183, 251] width 27 height 21
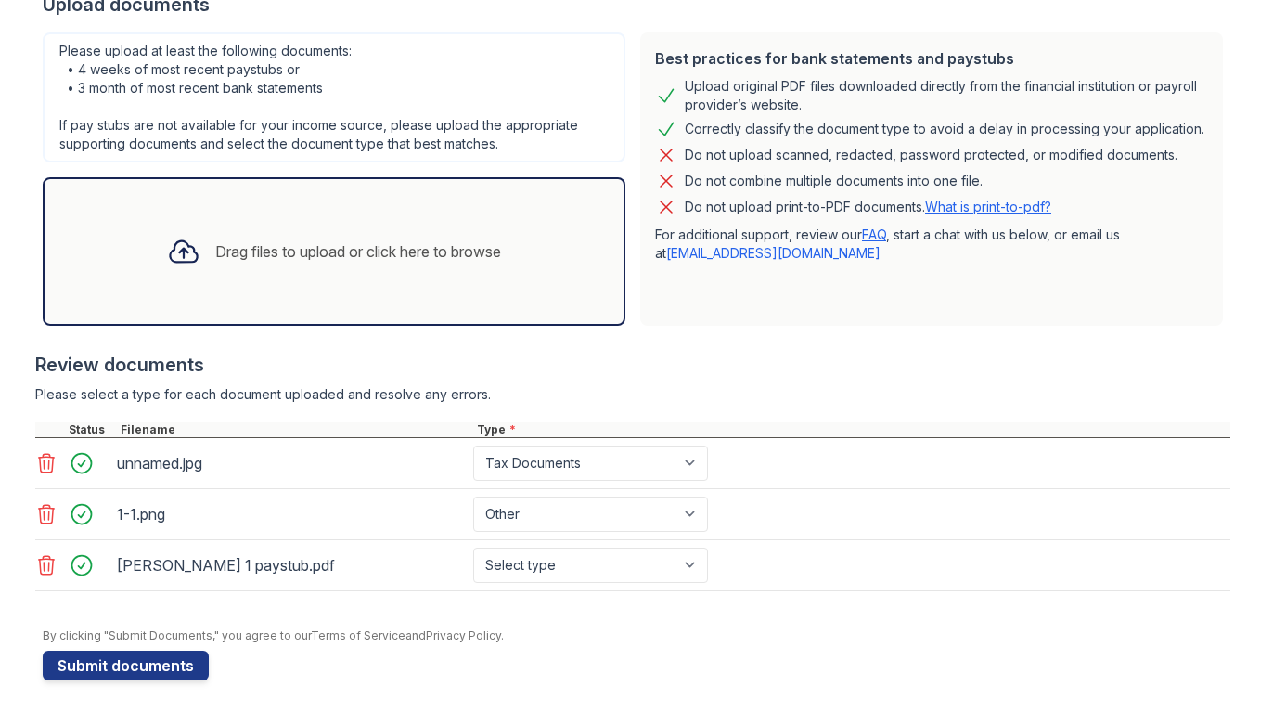
scroll to position [444, 0]
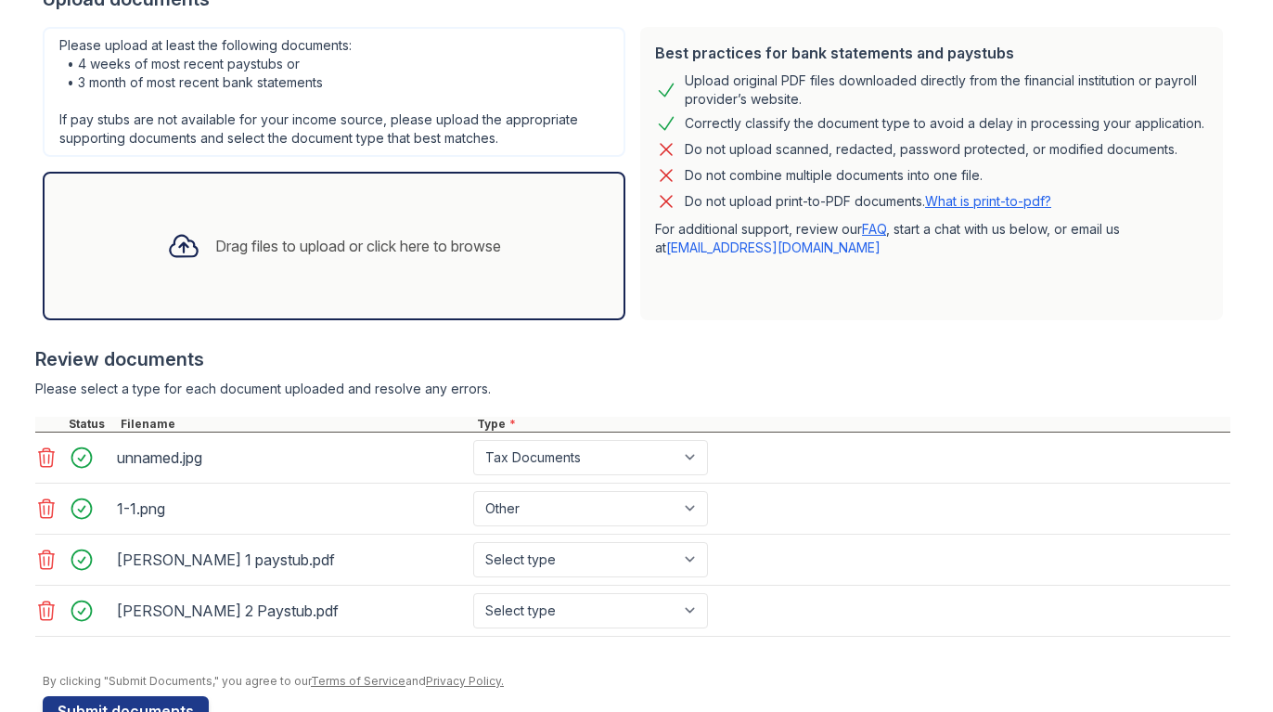
click at [181, 242] on icon at bounding box center [183, 245] width 33 height 33
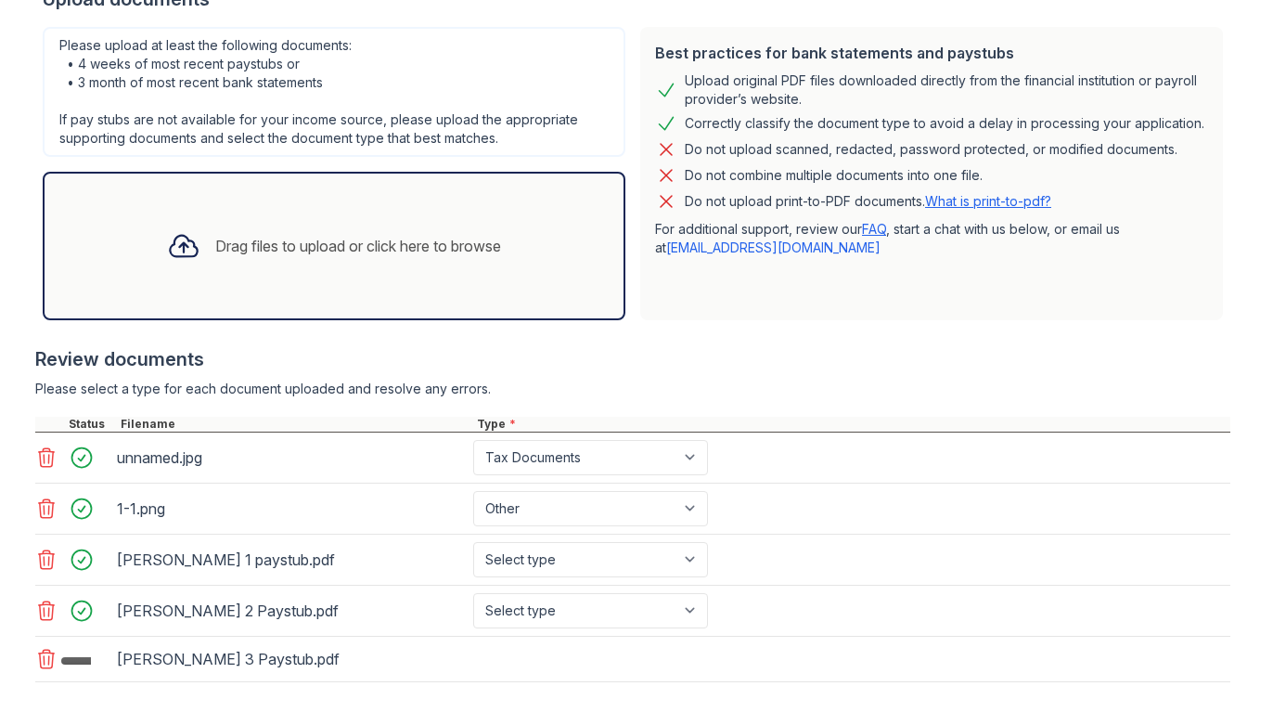
scroll to position [541, 0]
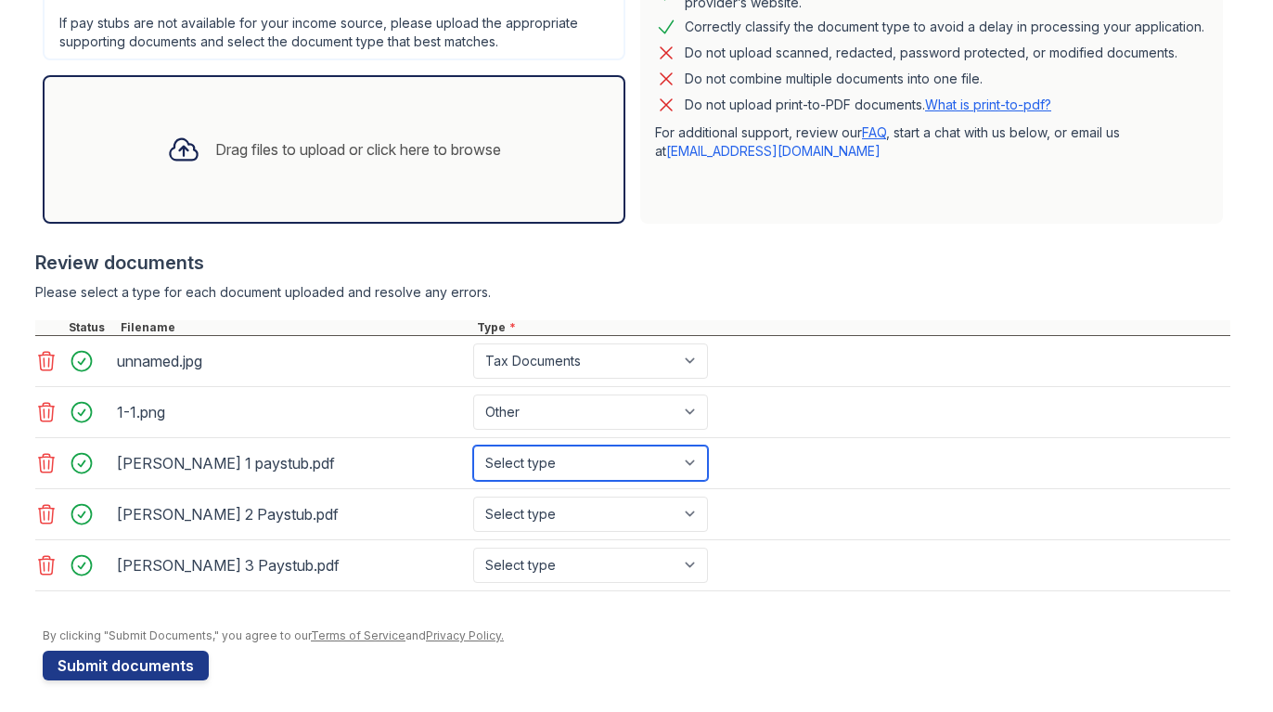
click at [588, 473] on select "Select type Paystub Bank Statement Offer Letter Tax Documents Benefit Award Let…" at bounding box center [590, 462] width 235 height 35
select select "paystub"
click at [473, 445] on select "Select type Paystub Bank Statement Offer Letter Tax Documents Benefit Award Let…" at bounding box center [590, 462] width 235 height 35
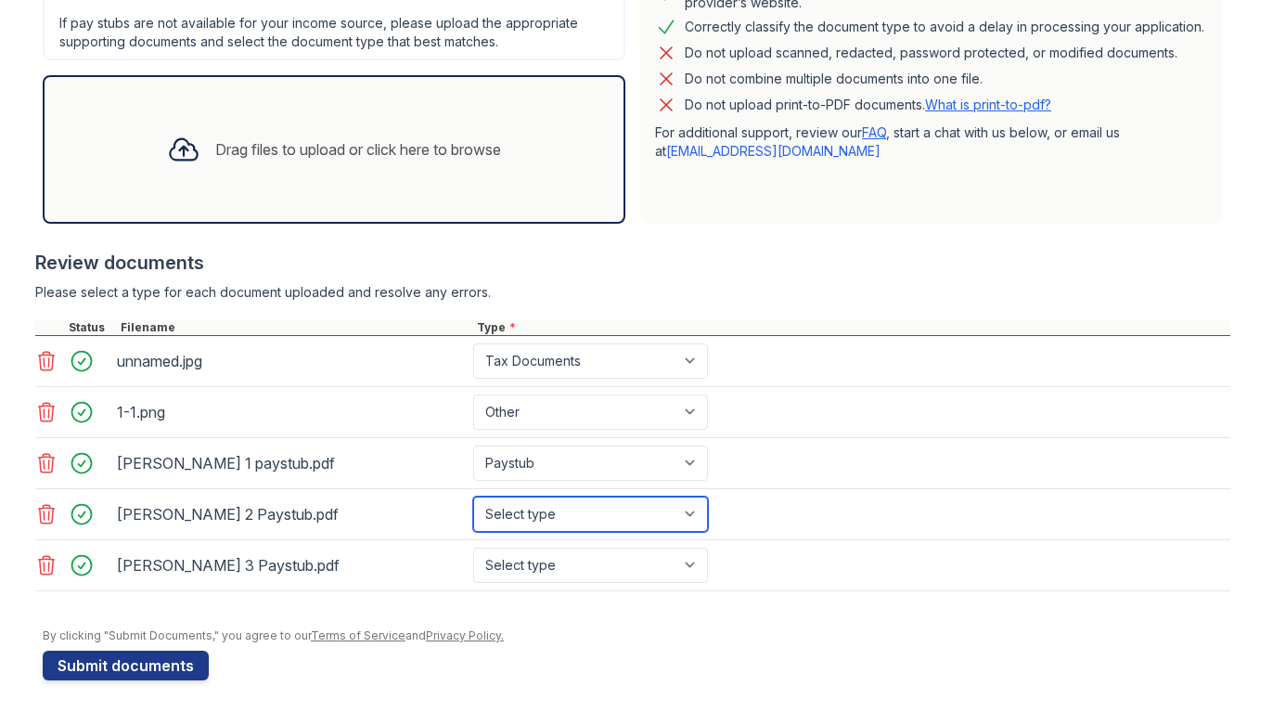
click at [578, 518] on select "Select type Paystub Bank Statement Offer Letter Tax Documents Benefit Award Let…" at bounding box center [590, 513] width 235 height 35
select select "paystub"
click at [473, 496] on select "Select type Paystub Bank Statement Offer Letter Tax Documents Benefit Award Let…" at bounding box center [590, 513] width 235 height 35
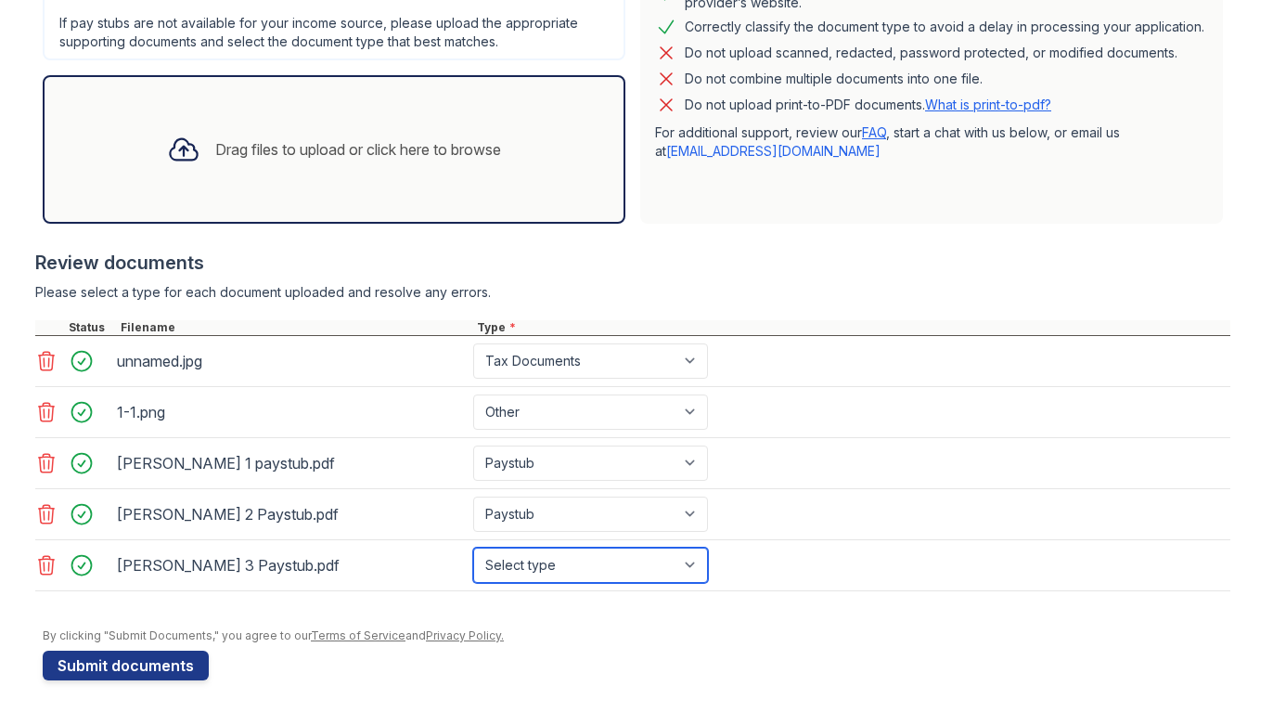
click at [559, 566] on select "Select type Paystub Bank Statement Offer Letter Tax Documents Benefit Award Let…" at bounding box center [590, 564] width 235 height 35
select select "paystub"
click at [473, 547] on select "Select type Paystub Bank Statement Offer Letter Tax Documents Benefit Award Let…" at bounding box center [590, 564] width 235 height 35
click at [173, 154] on icon at bounding box center [183, 149] width 33 height 33
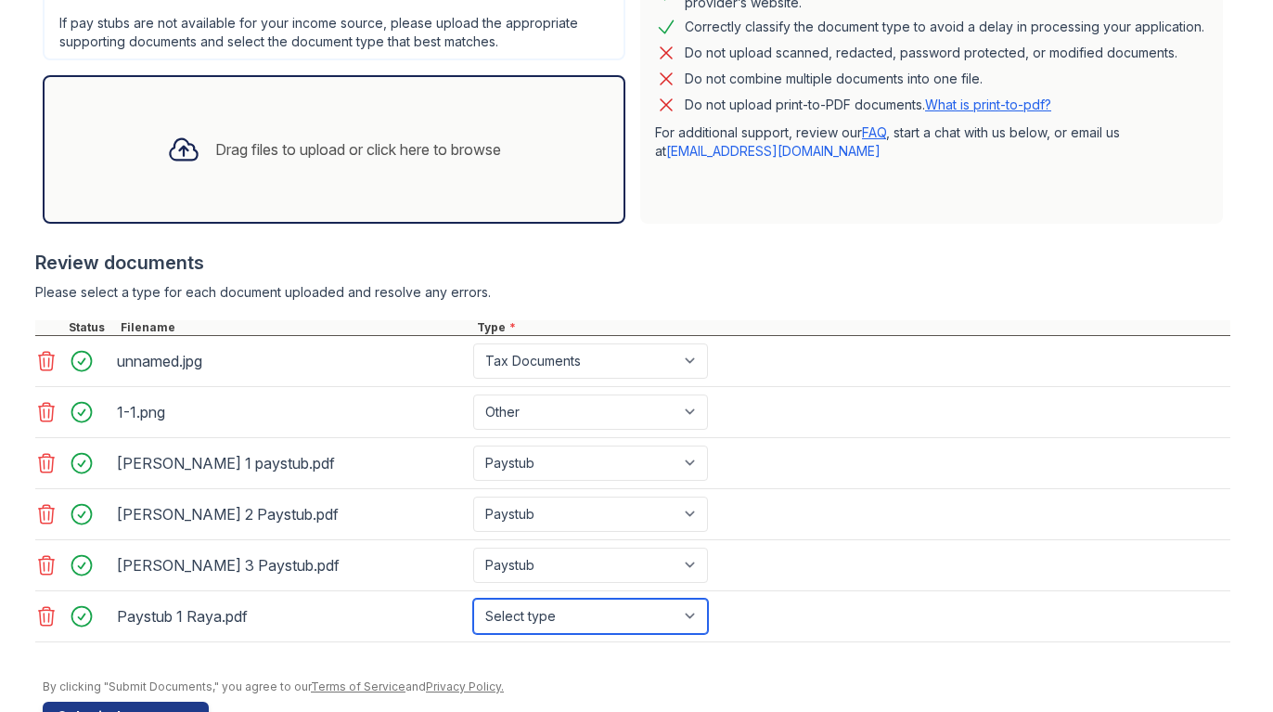
click at [540, 619] on select "Select type Paystub Bank Statement Offer Letter Tax Documents Benefit Award Let…" at bounding box center [590, 615] width 235 height 35
select select "paystub"
click at [473, 598] on select "Select type Paystub Bank Statement Offer Letter Tax Documents Benefit Award Let…" at bounding box center [590, 615] width 235 height 35
click at [183, 145] on icon at bounding box center [183, 149] width 33 height 33
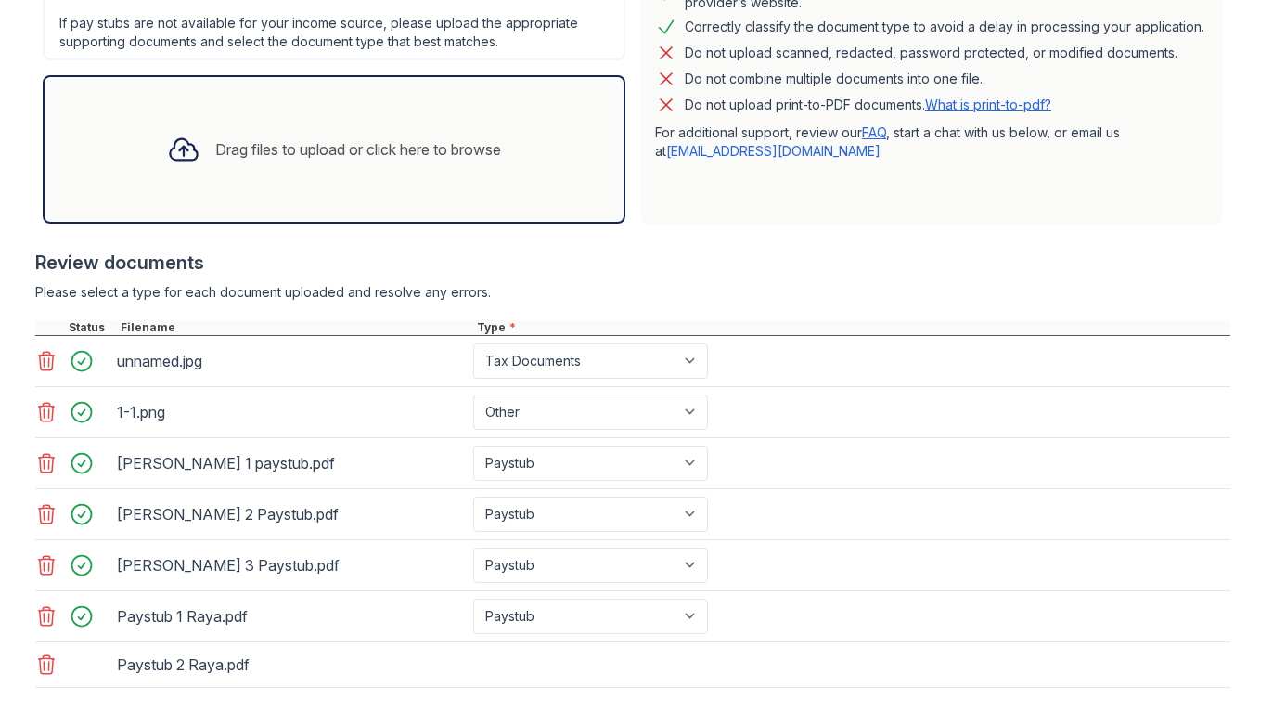
scroll to position [643, 0]
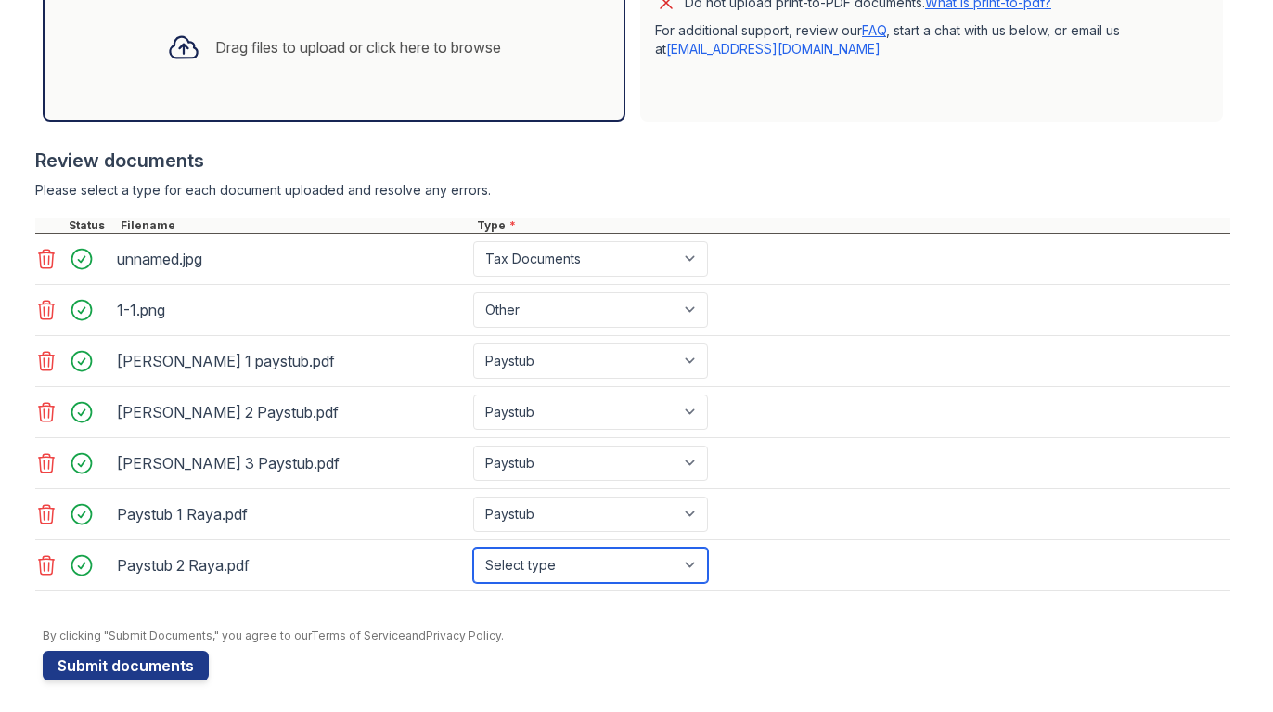
click at [525, 572] on select "Select type Paystub Bank Statement Offer Letter Tax Documents Benefit Award Let…" at bounding box center [590, 564] width 235 height 35
select select "paystub"
click at [473, 547] on select "Select type Paystub Bank Statement Offer Letter Tax Documents Benefit Award Let…" at bounding box center [590, 564] width 235 height 35
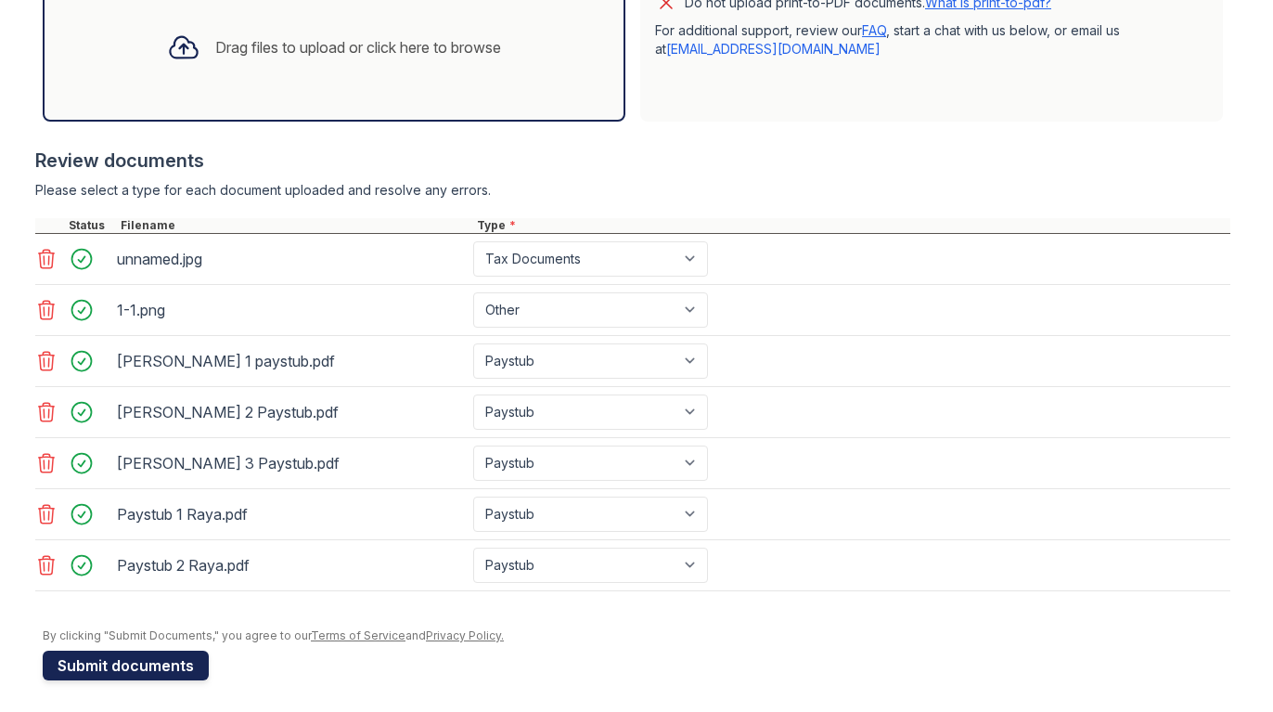
click at [168, 660] on button "Submit documents" at bounding box center [126, 665] width 166 height 30
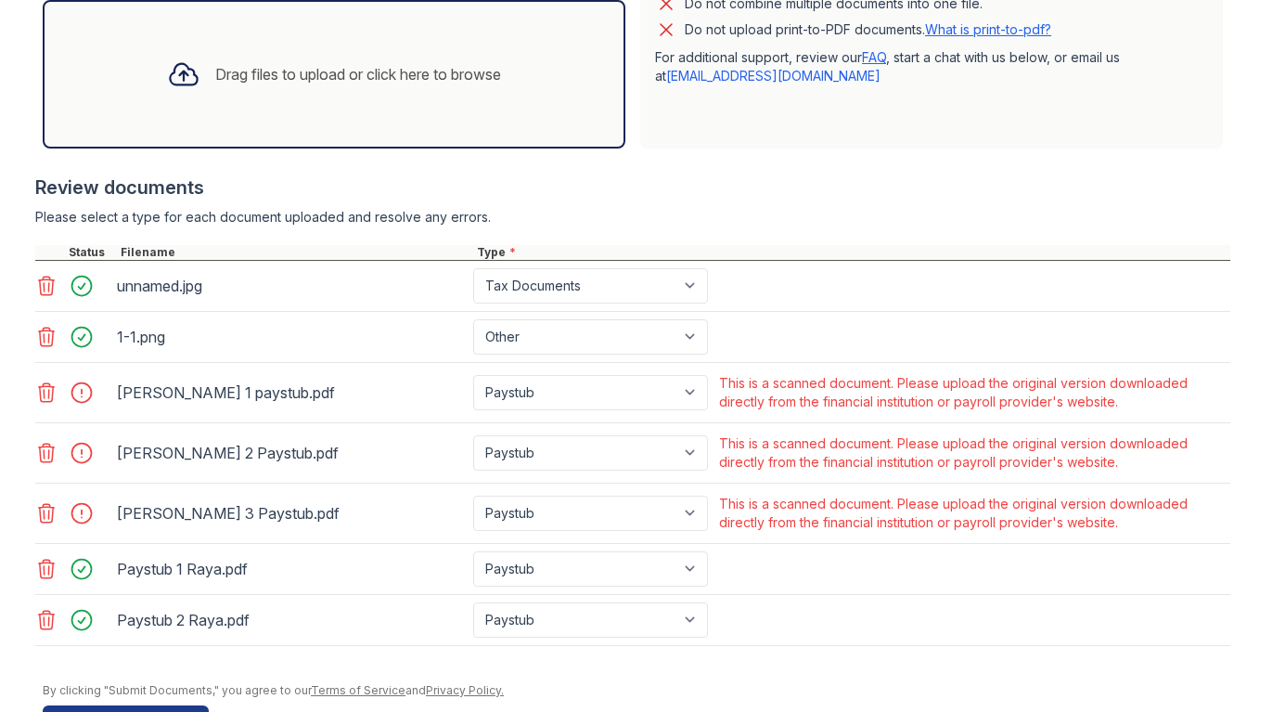
scroll to position [615, 0]
click at [43, 389] on icon at bounding box center [46, 393] width 22 height 22
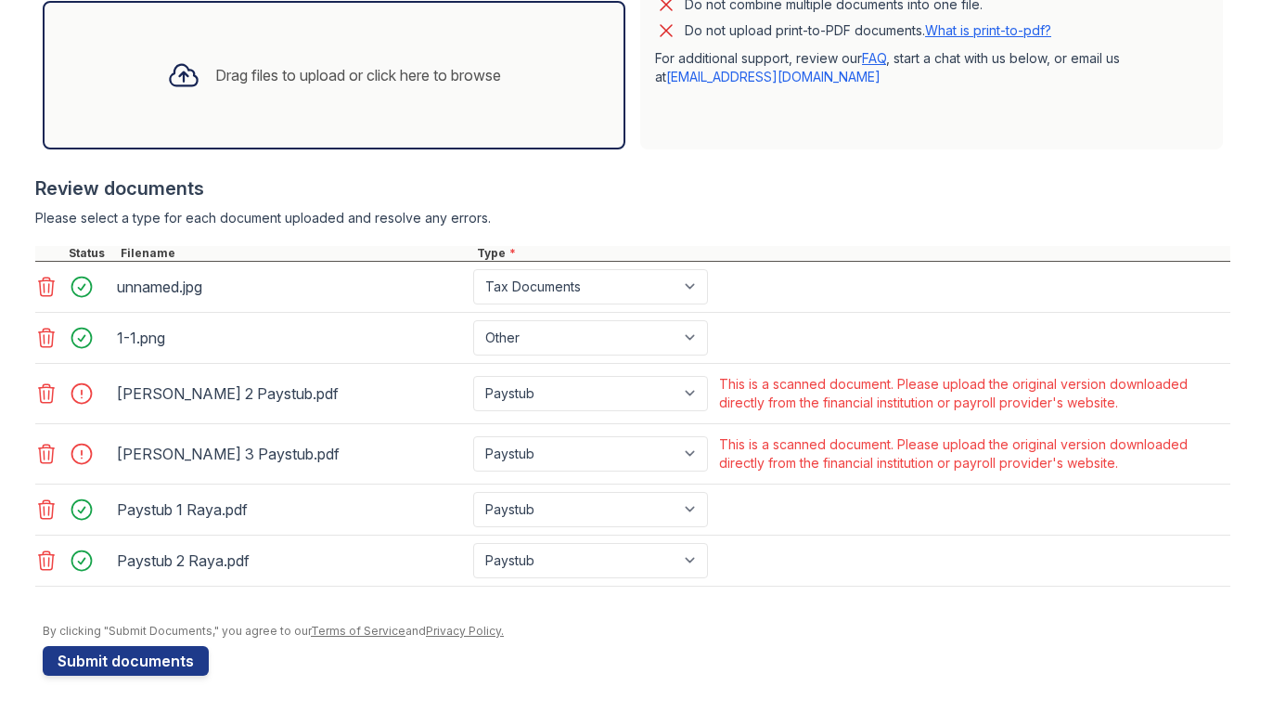
click at [43, 395] on icon at bounding box center [46, 393] width 22 height 22
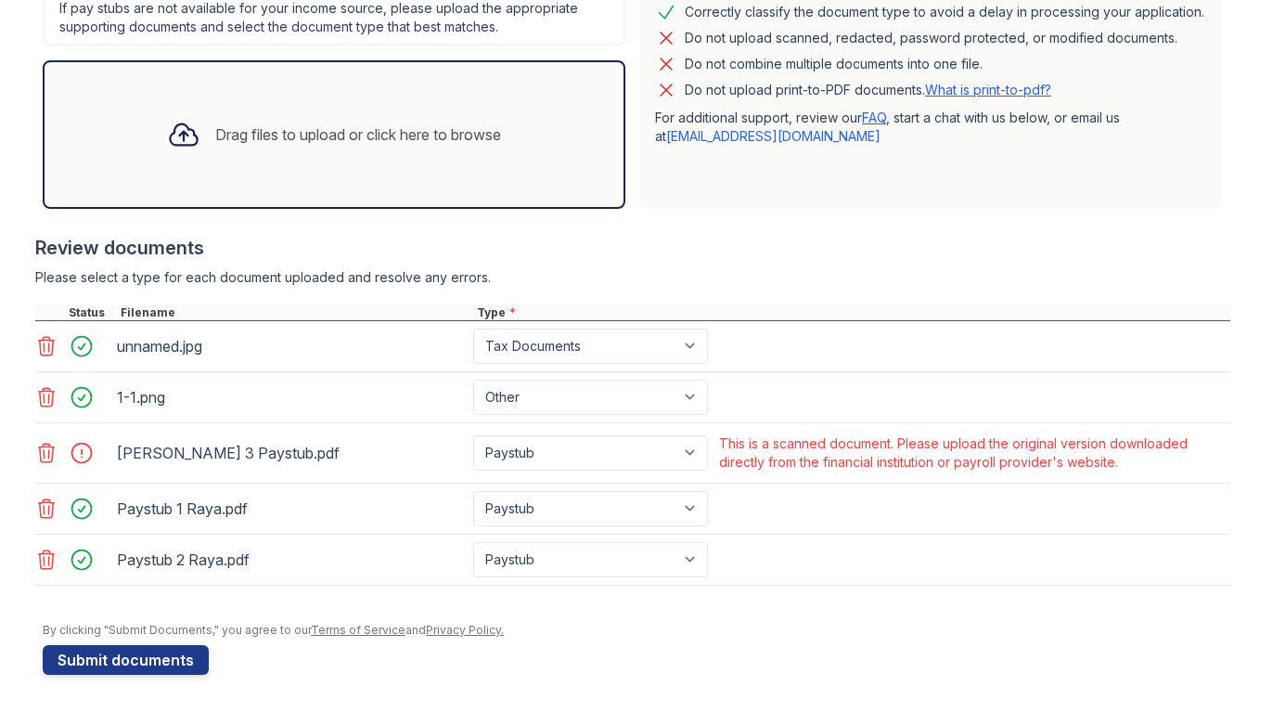
click at [52, 450] on icon at bounding box center [47, 453] width 16 height 19
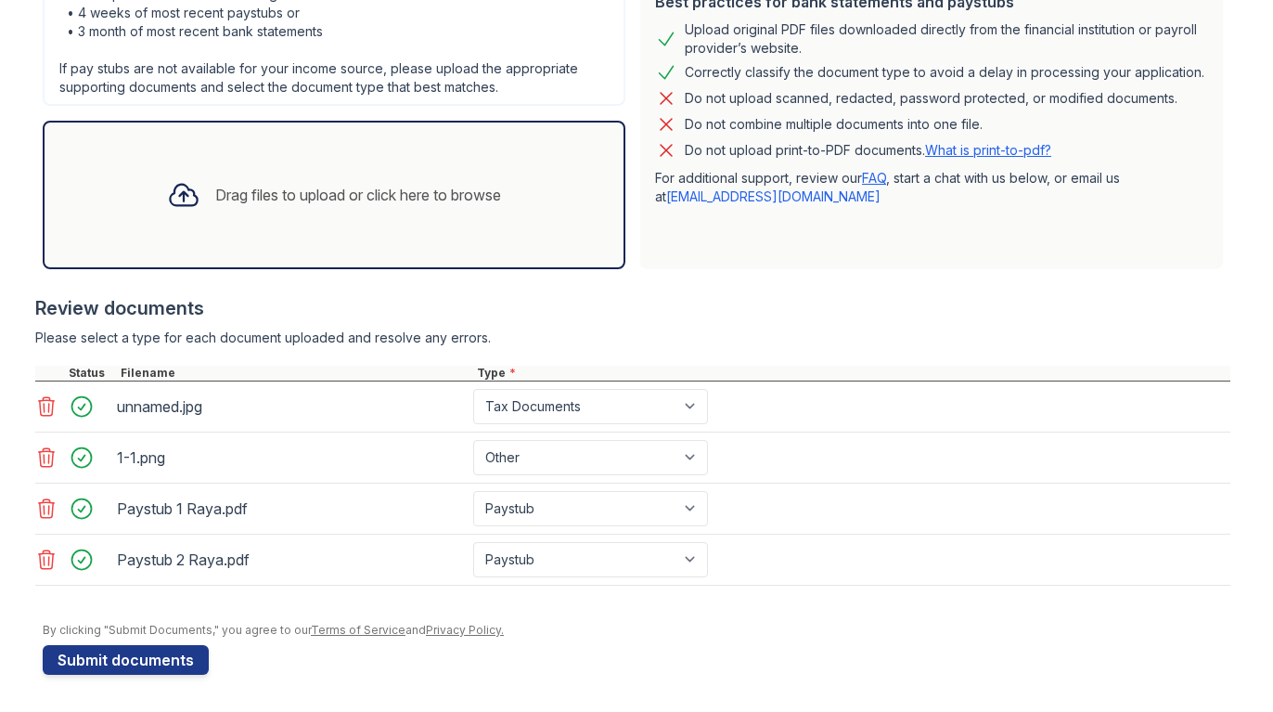
click at [179, 199] on icon at bounding box center [183, 194] width 33 height 33
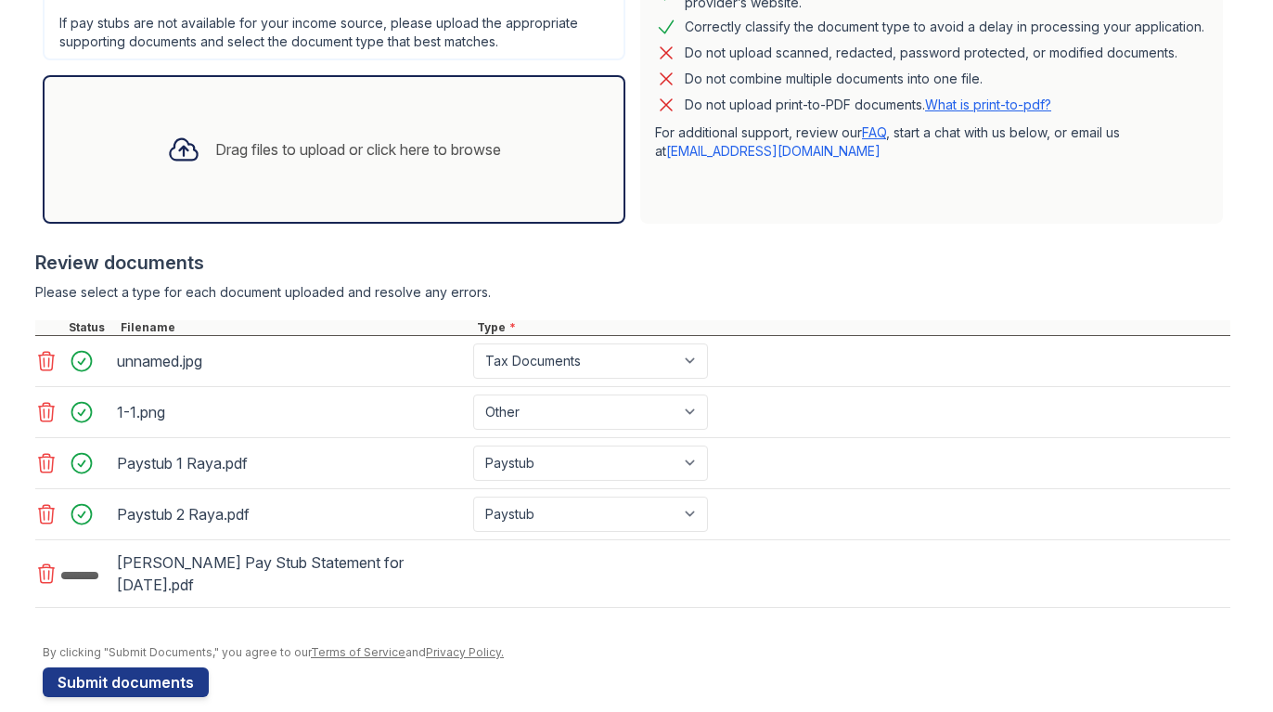
scroll to position [546, 0]
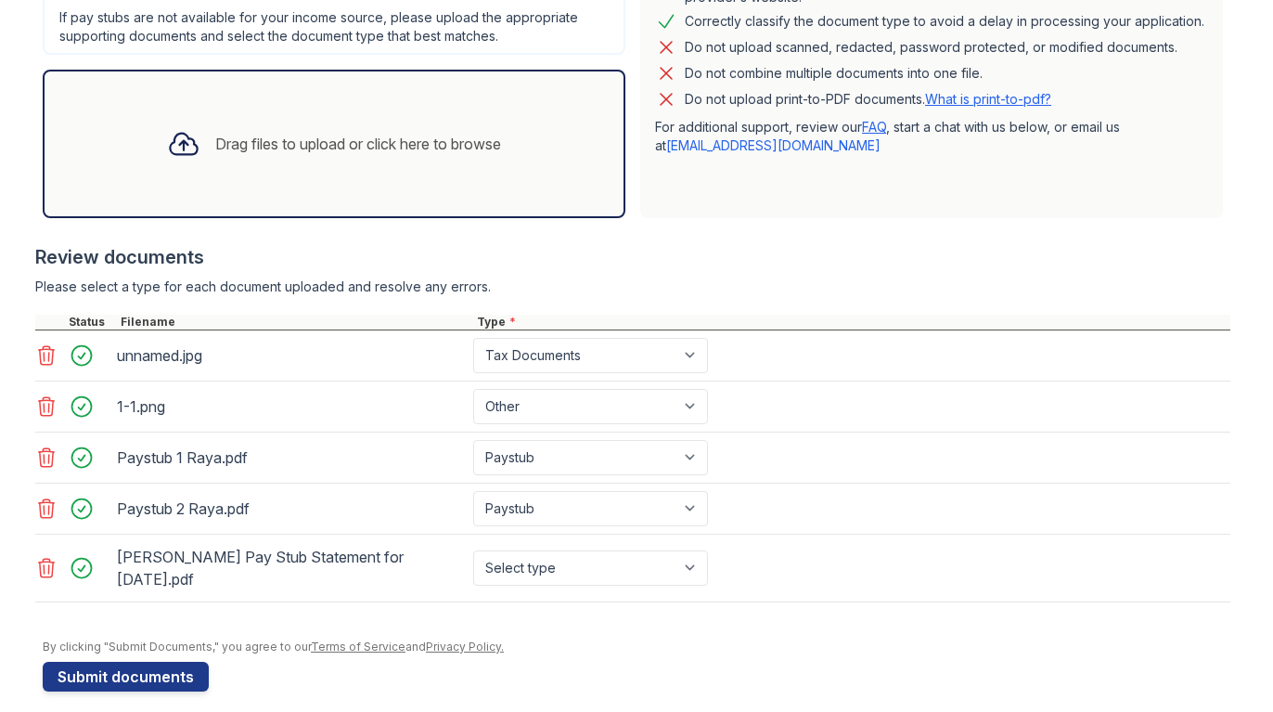
click at [178, 142] on icon at bounding box center [183, 144] width 27 height 21
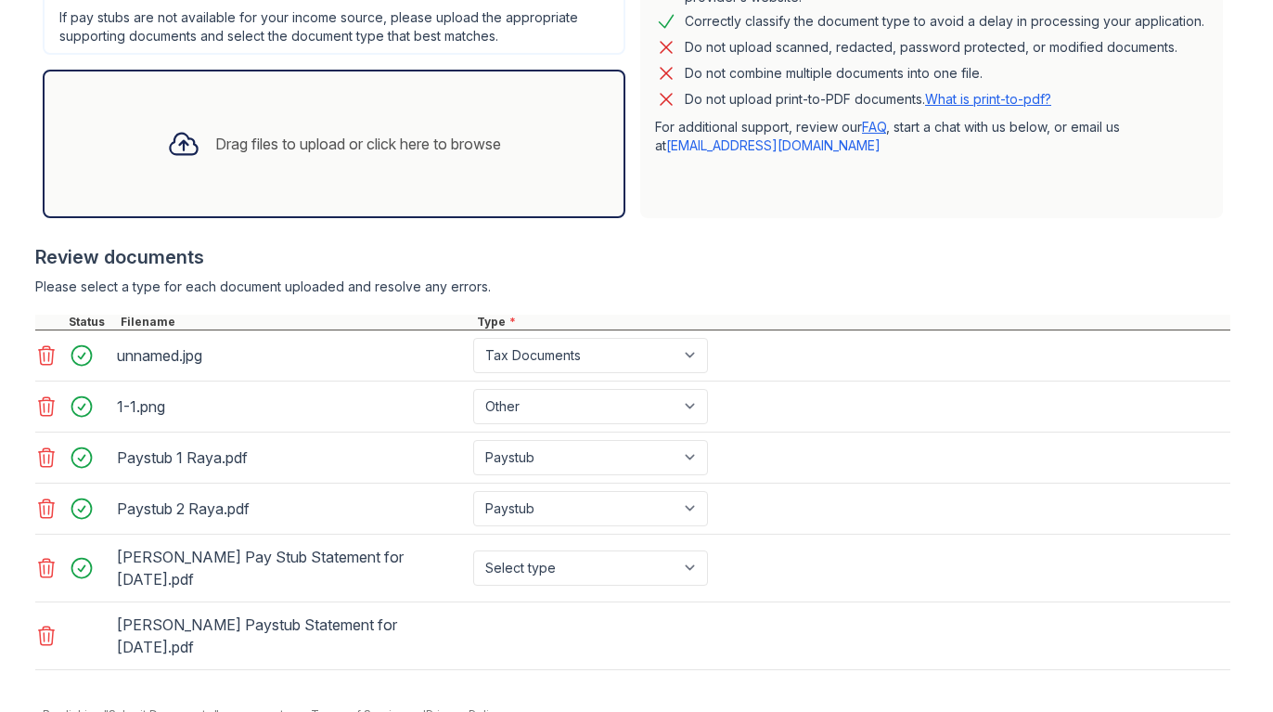
scroll to position [556, 0]
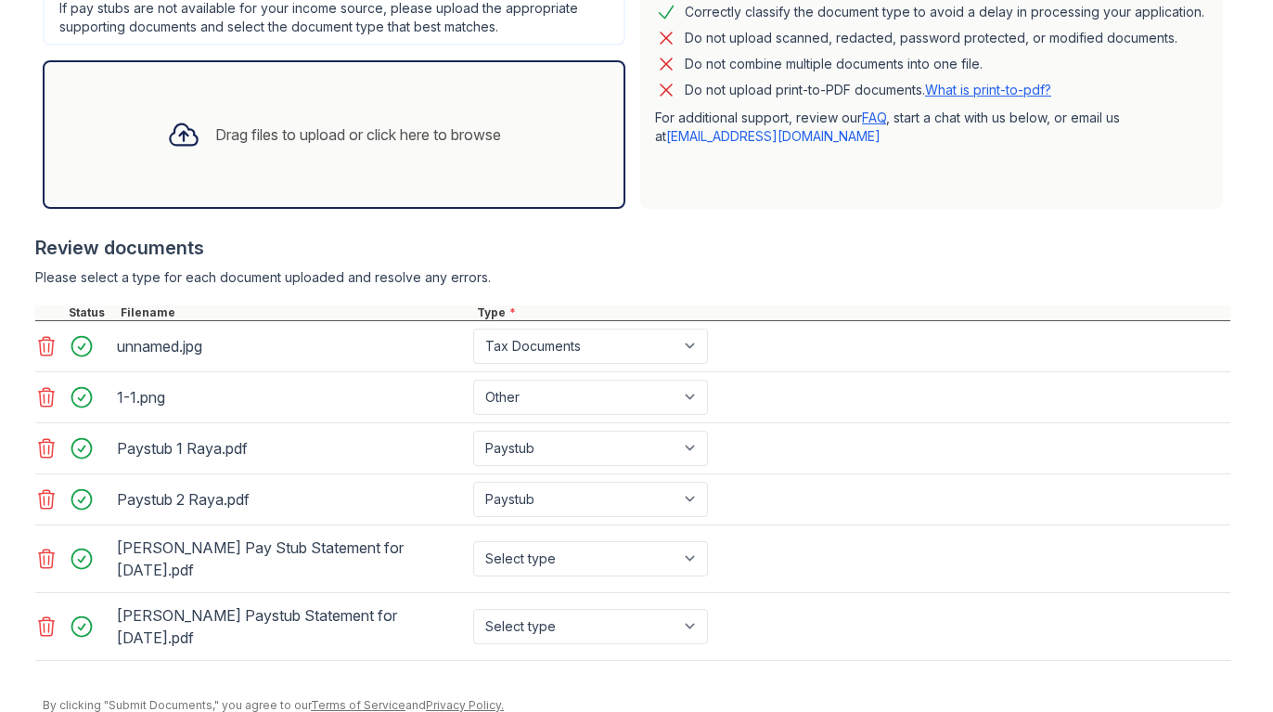
click at [167, 120] on icon at bounding box center [183, 134] width 33 height 33
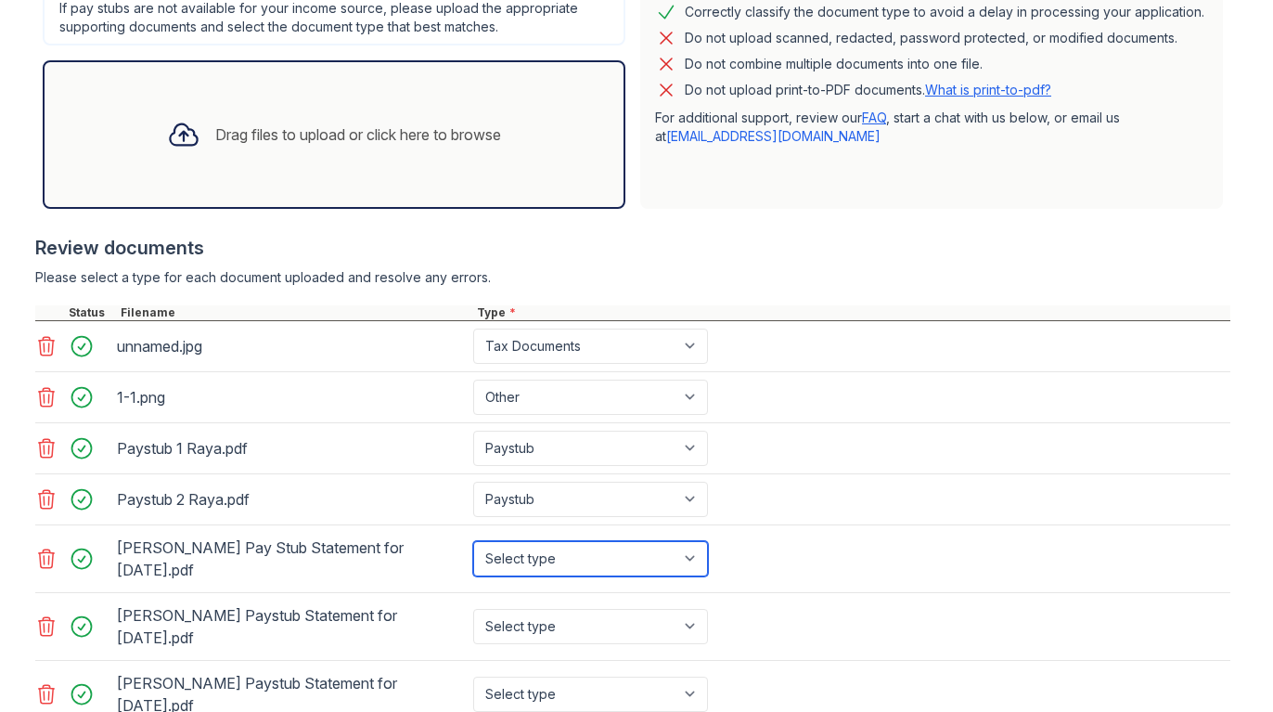
click at [571, 550] on select "Select type Paystub Bank Statement Offer Letter Tax Documents Benefit Award Let…" at bounding box center [590, 558] width 235 height 35
select select "paystub"
click at [473, 541] on select "Select type Paystub Bank Statement Offer Letter Tax Documents Benefit Award Let…" at bounding box center [590, 558] width 235 height 35
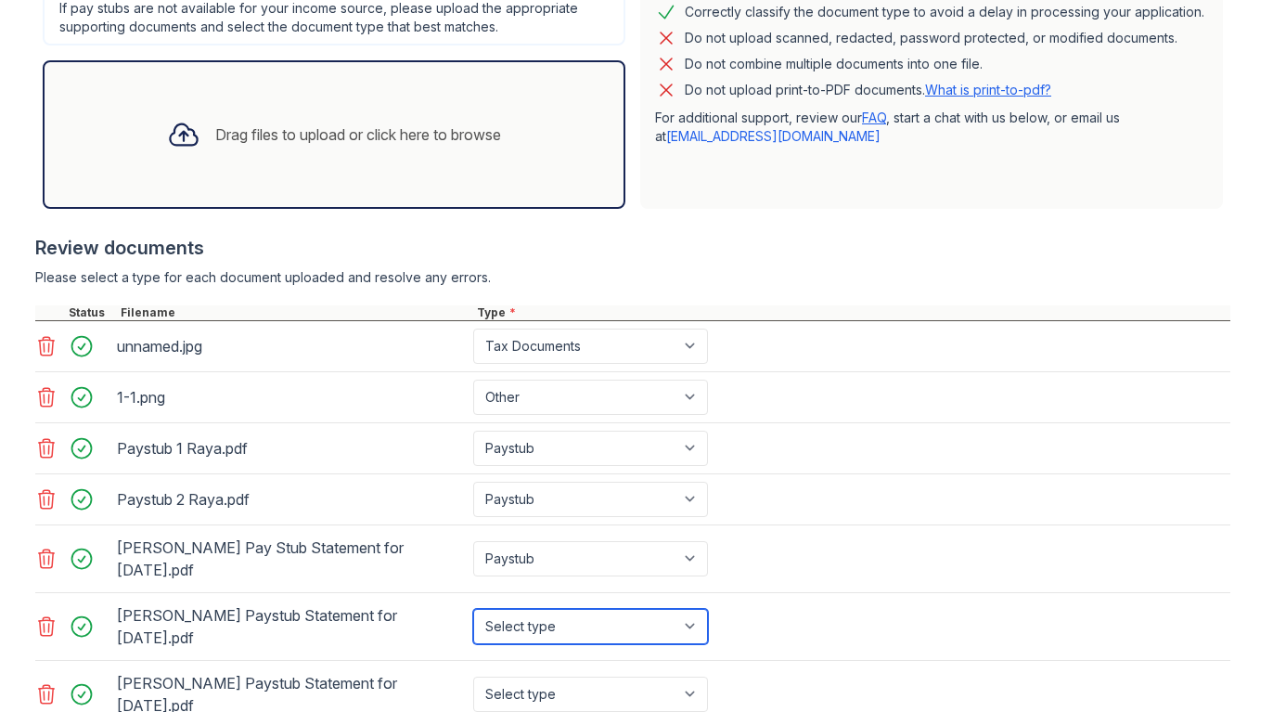
click at [557, 609] on select "Select type Paystub Bank Statement Offer Letter Tax Documents Benefit Award Let…" at bounding box center [590, 626] width 235 height 35
select select "paystub"
click at [473, 609] on select "Select type Paystub Bank Statement Offer Letter Tax Documents Benefit Award Let…" at bounding box center [590, 626] width 235 height 35
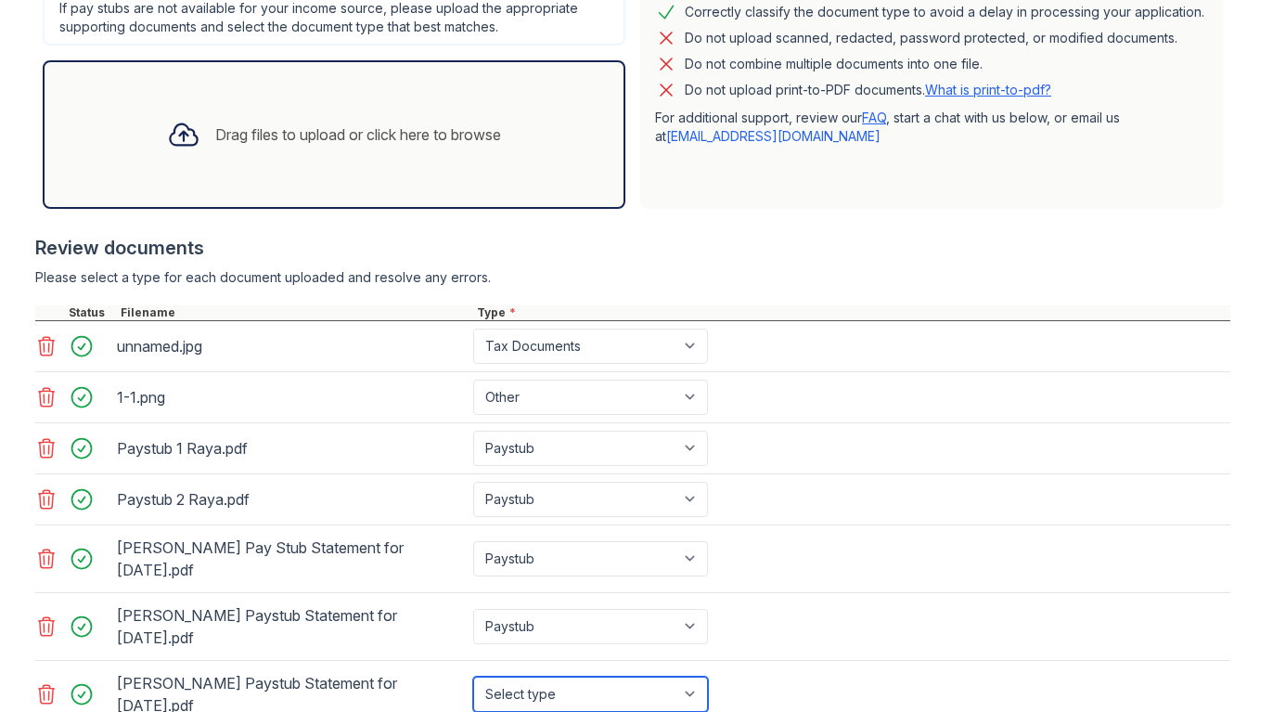
click at [546, 676] on select "Select type Paystub Bank Statement Offer Letter Tax Documents Benefit Award Let…" at bounding box center [590, 693] width 235 height 35
select select "paystub"
click at [473, 676] on select "Select type Paystub Bank Statement Offer Letter Tax Documents Benefit Award Let…" at bounding box center [590, 693] width 235 height 35
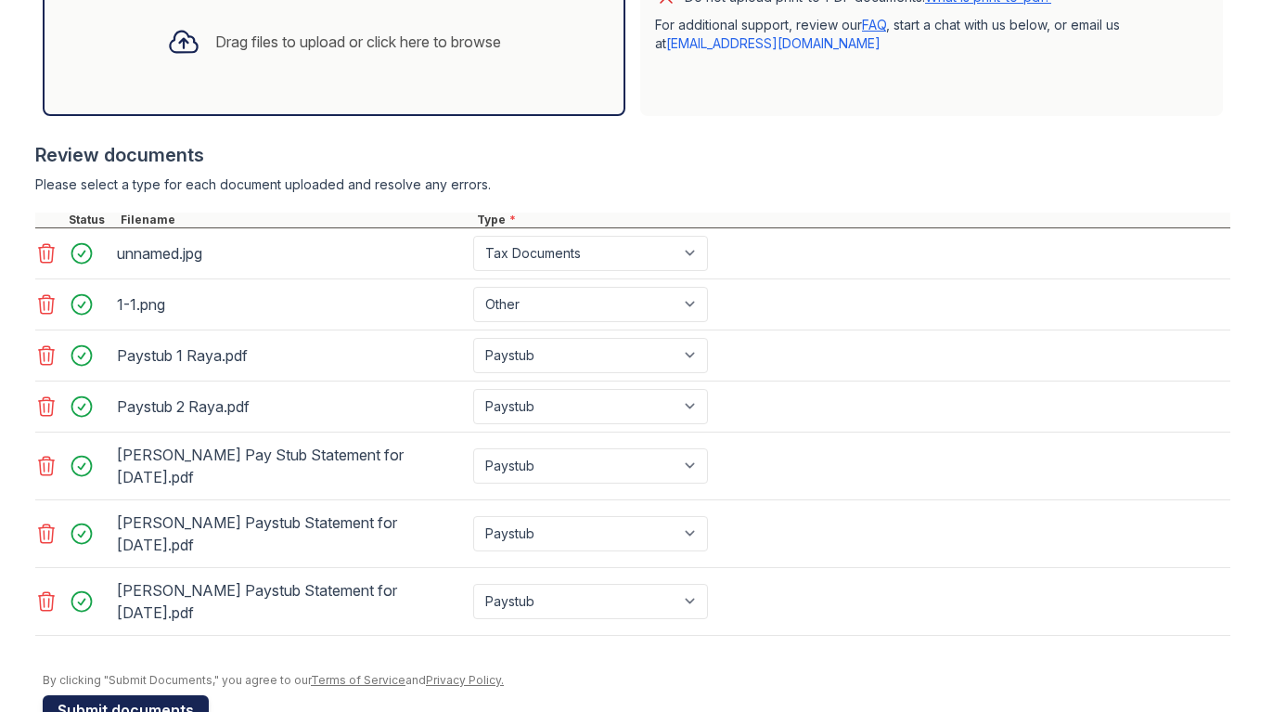
click at [122, 695] on button "Submit documents" at bounding box center [126, 710] width 166 height 30
